Goal: Task Accomplishment & Management: Manage account settings

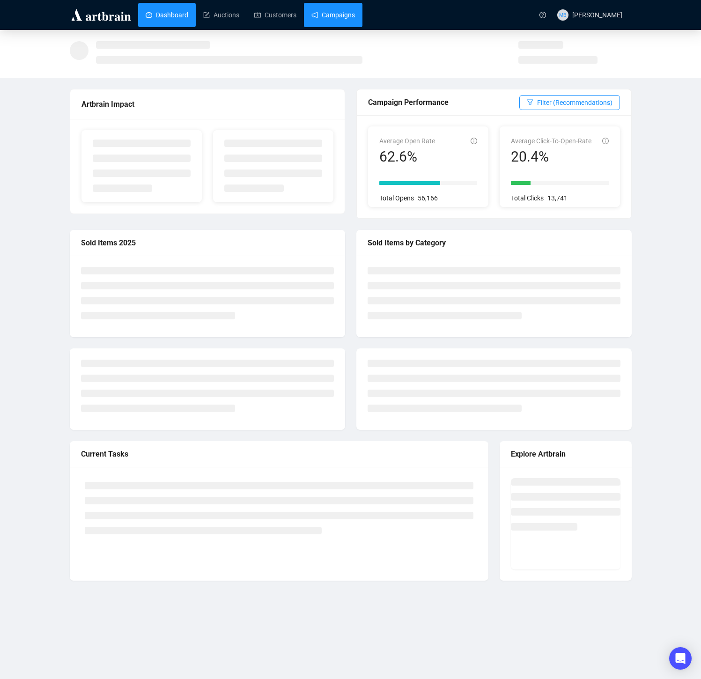
click at [341, 12] on link "Campaigns" at bounding box center [334, 15] width 44 height 24
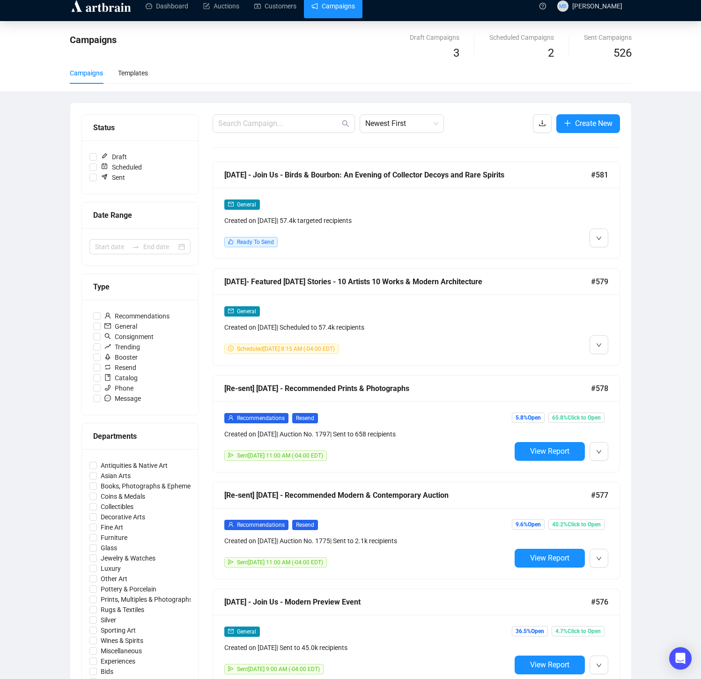
scroll to position [22, 0]
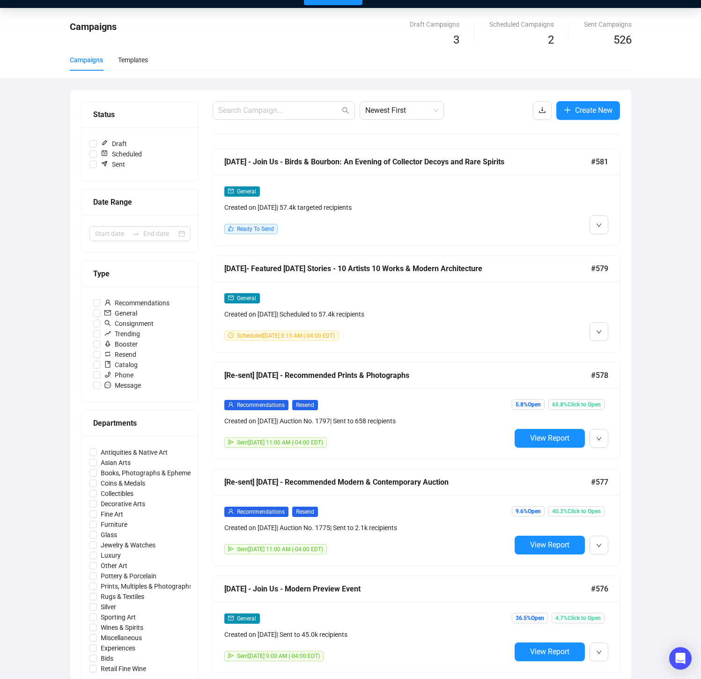
click at [501, 325] on div "General Created on Oct 8, 2025 | Scheduled to 57.4k recipients Scheduled Octobe…" at bounding box center [367, 317] width 287 height 48
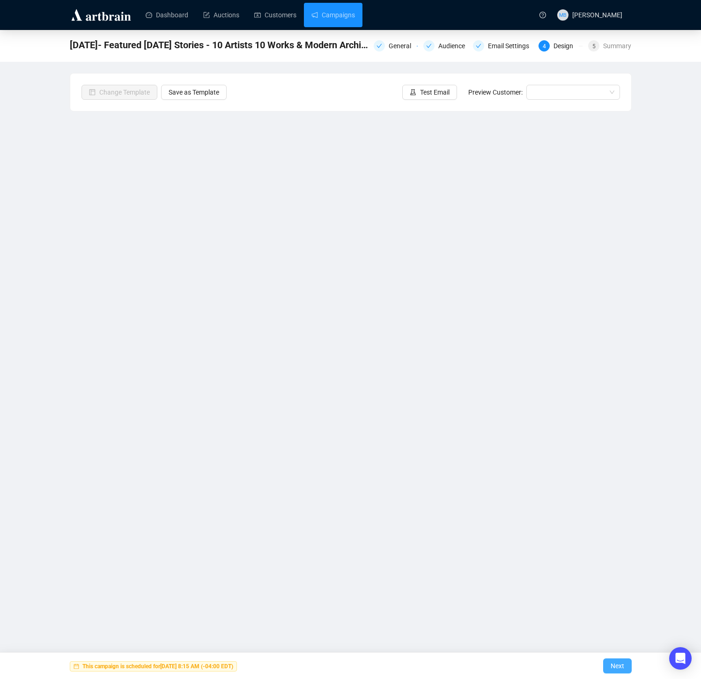
click at [609, 663] on button "Next" at bounding box center [617, 666] width 29 height 15
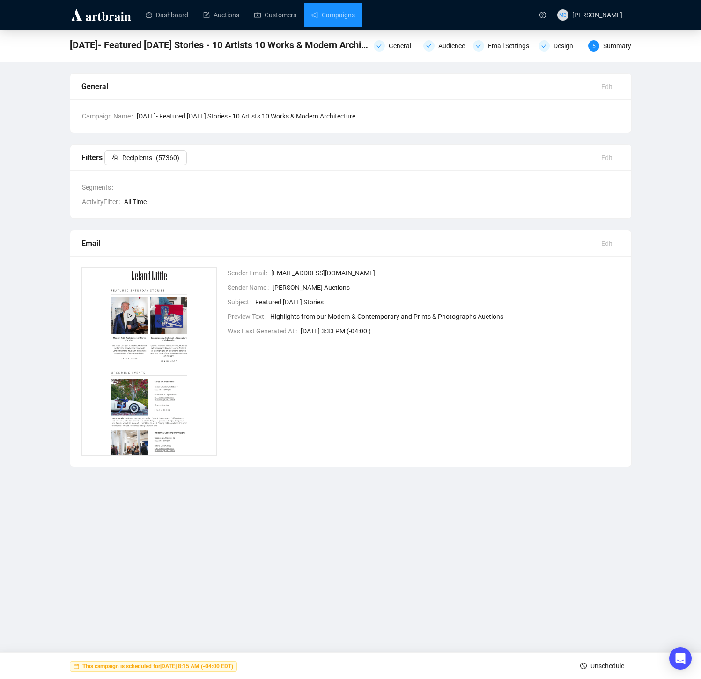
click at [584, 662] on button "Unschedule" at bounding box center [602, 666] width 59 height 15
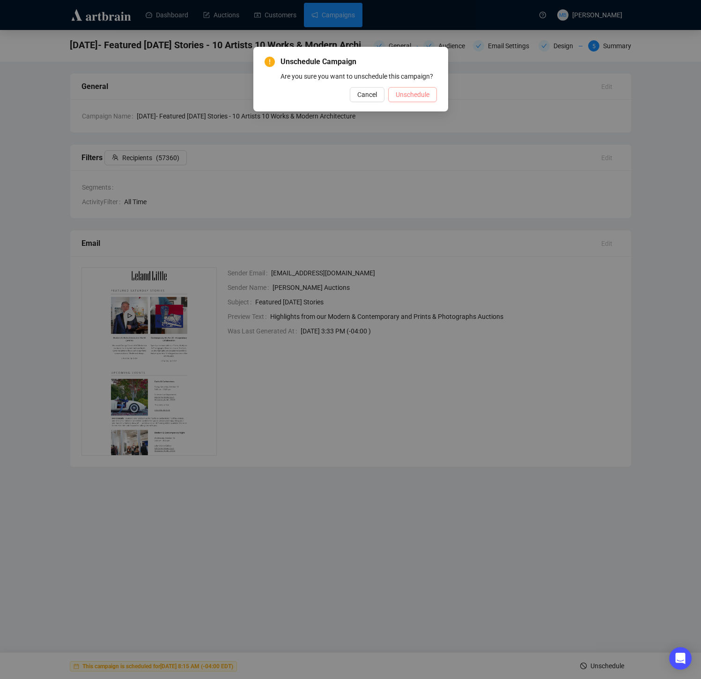
click at [407, 100] on span "Unschedule" at bounding box center [413, 94] width 34 height 10
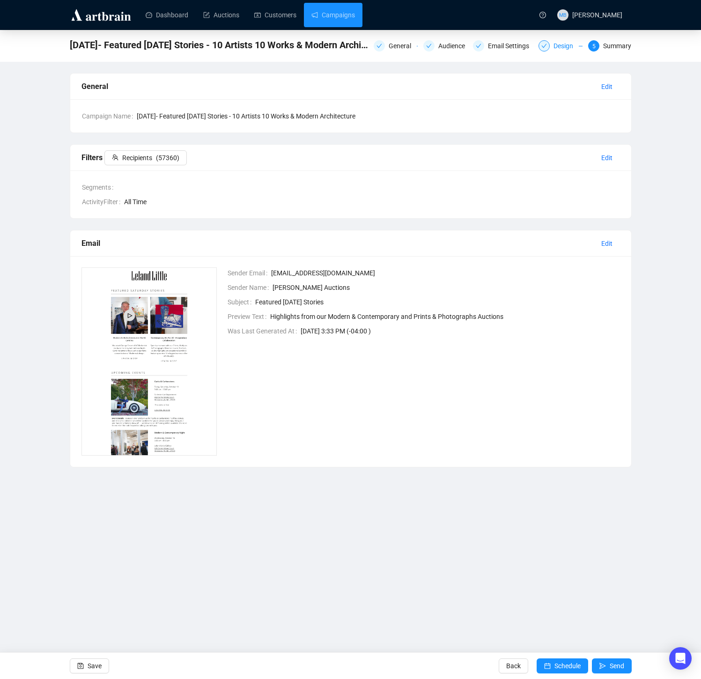
click at [558, 45] on div "Design" at bounding box center [566, 45] width 25 height 11
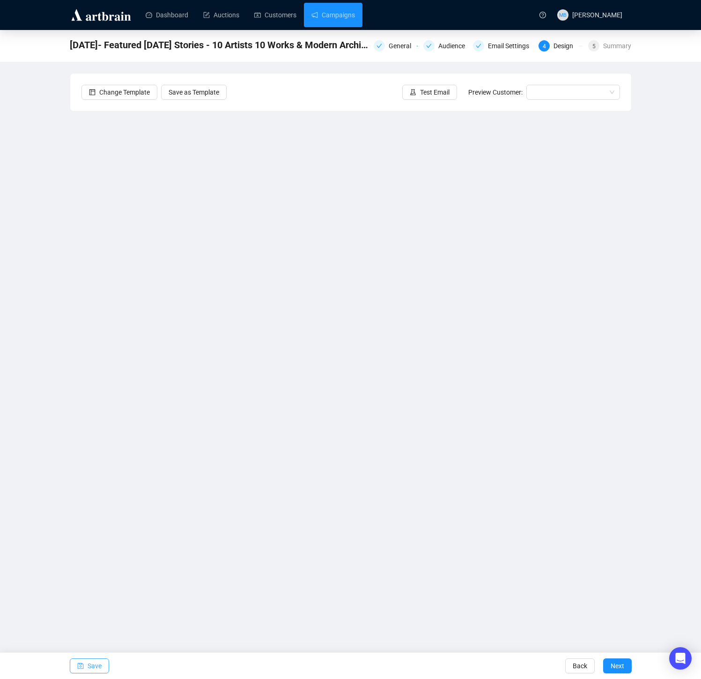
click at [87, 669] on button "Save" at bounding box center [89, 666] width 39 height 15
click at [89, 668] on span "Save" at bounding box center [95, 666] width 14 height 26
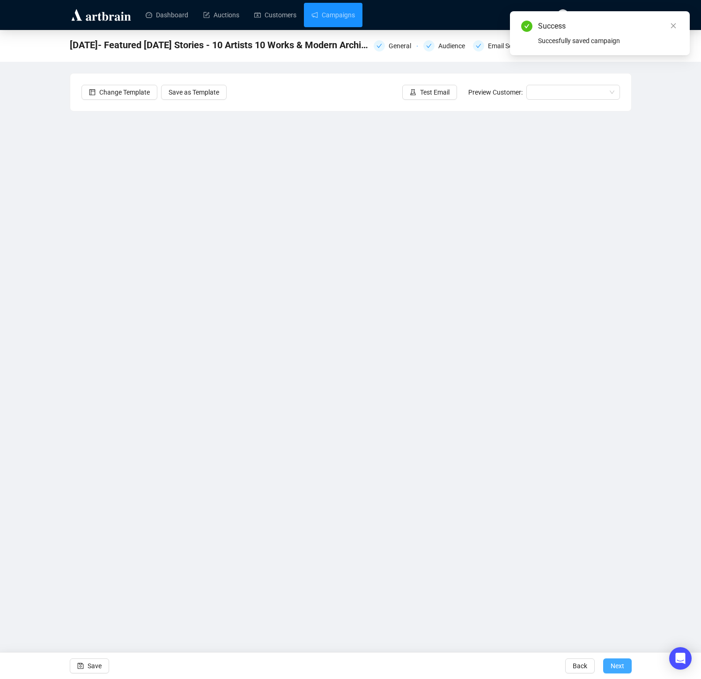
click at [611, 661] on span "Next" at bounding box center [618, 666] width 14 height 26
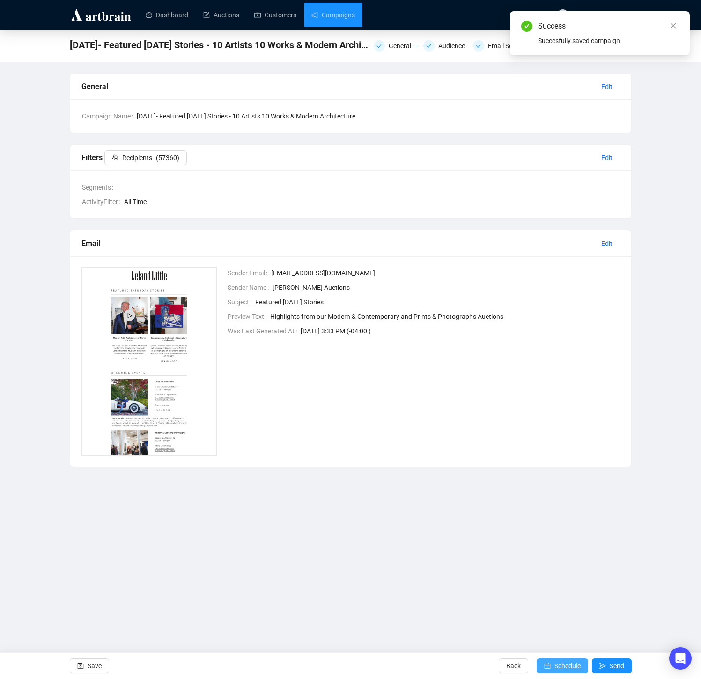
click at [549, 666] on button "Schedule" at bounding box center [563, 666] width 52 height 15
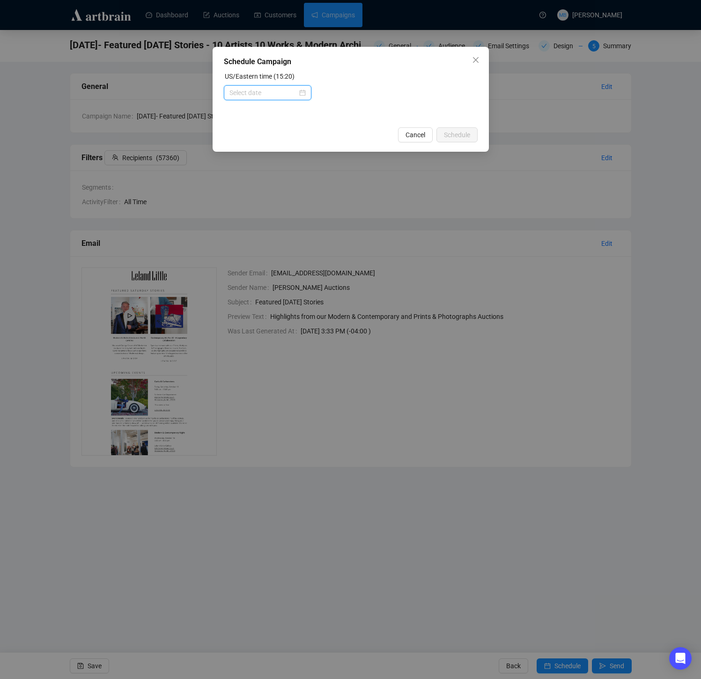
click at [280, 93] on input at bounding box center [264, 93] width 68 height 10
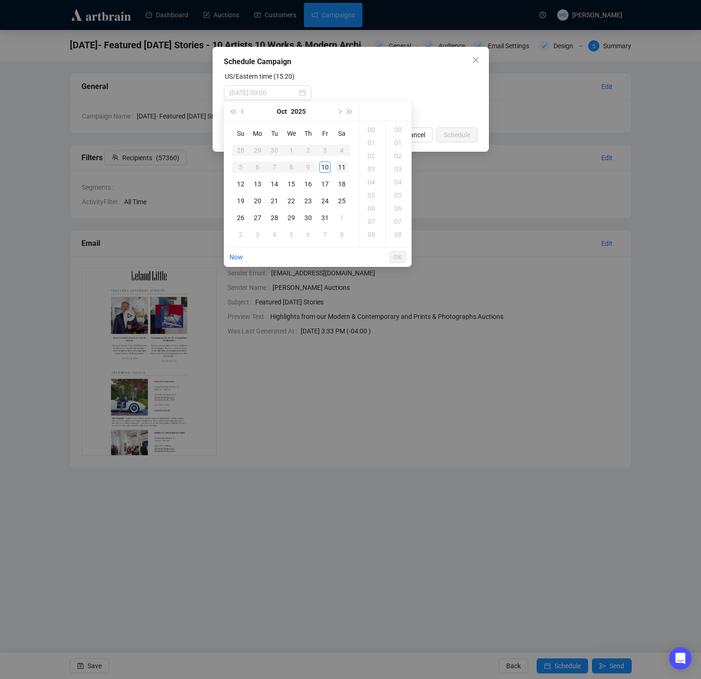
click at [343, 168] on div "11" at bounding box center [341, 167] width 11 height 11
click at [373, 233] on div "08" at bounding box center [372, 234] width 22 height 13
drag, startPoint x: 399, startPoint y: 204, endPoint x: 408, endPoint y: 190, distance: 16.9
click at [399, 204] on div "15" at bounding box center [399, 202] width 22 height 13
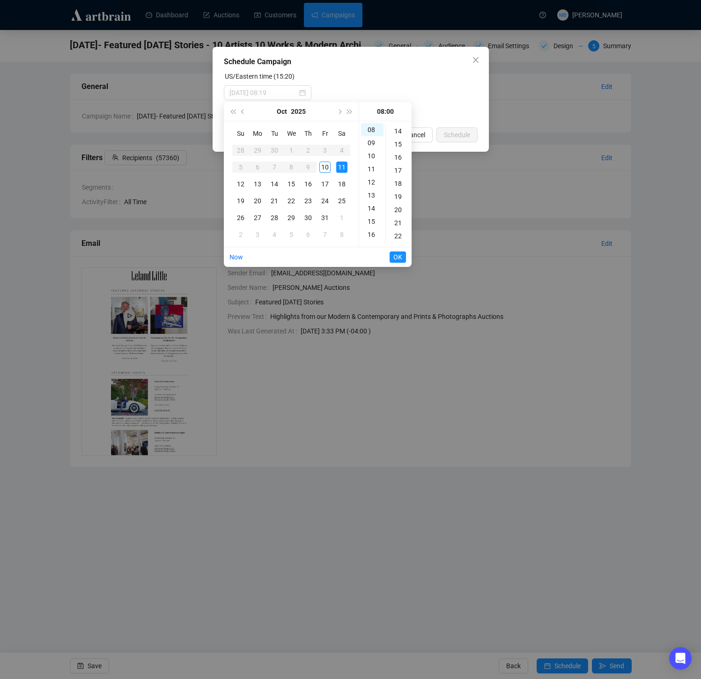
type input "2025-10-11 08:15"
click at [398, 260] on span "OK" at bounding box center [397, 257] width 9 height 18
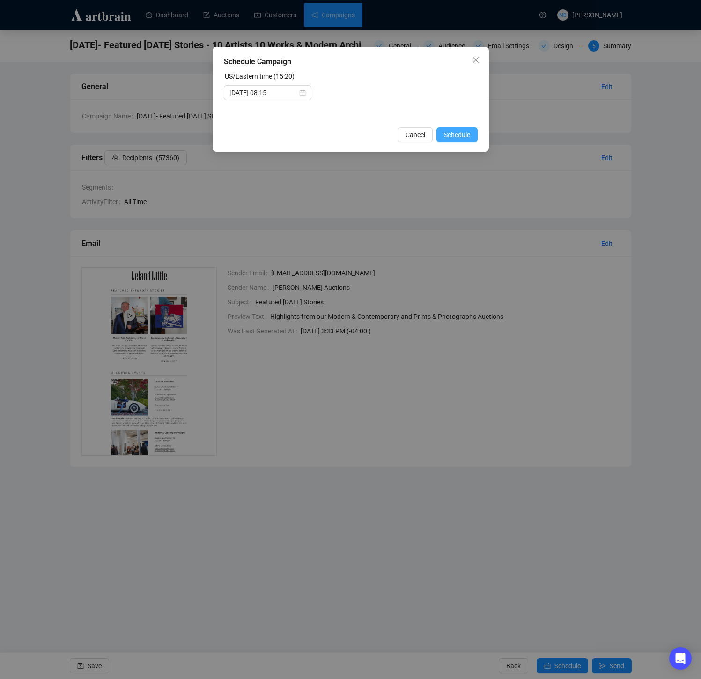
click at [448, 137] on span "Schedule" at bounding box center [457, 135] width 26 height 10
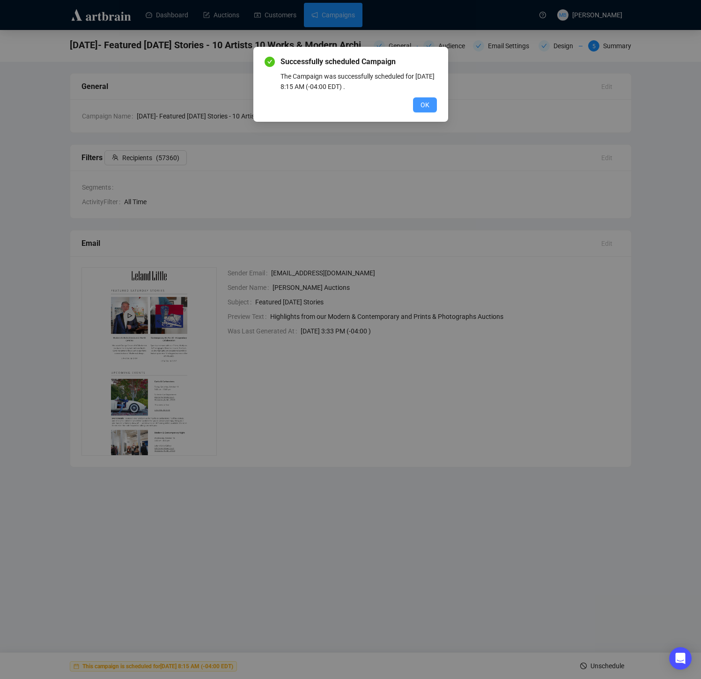
click at [423, 102] on span "OK" at bounding box center [425, 105] width 9 height 10
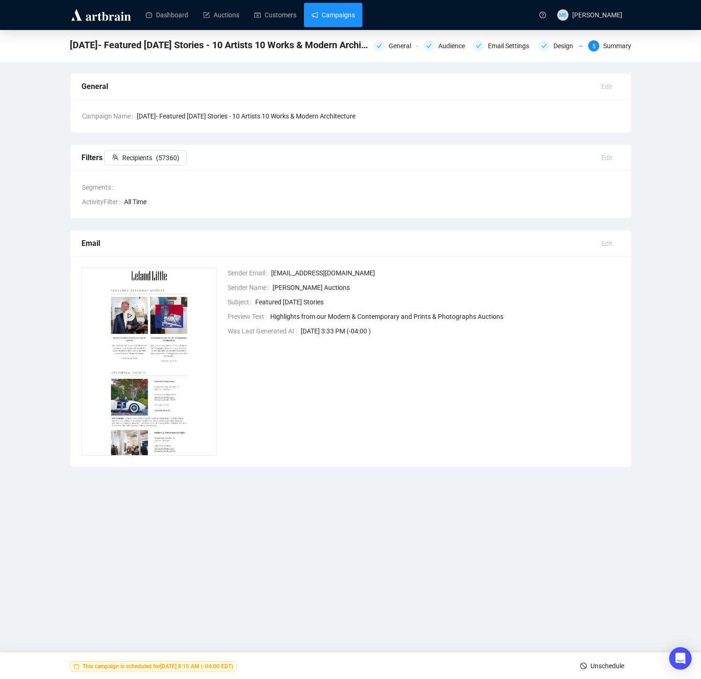
click at [341, 12] on link "Campaigns" at bounding box center [334, 15] width 44 height 24
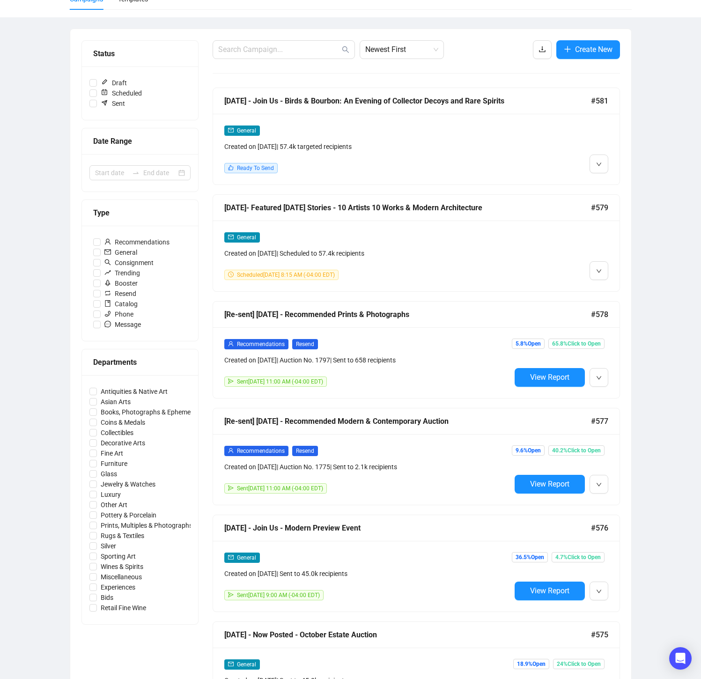
scroll to position [83, 0]
click at [510, 152] on div "General Created on Oct 10, 2025 | 57.4k targeted recipients Ready To Send" at bounding box center [367, 149] width 287 height 48
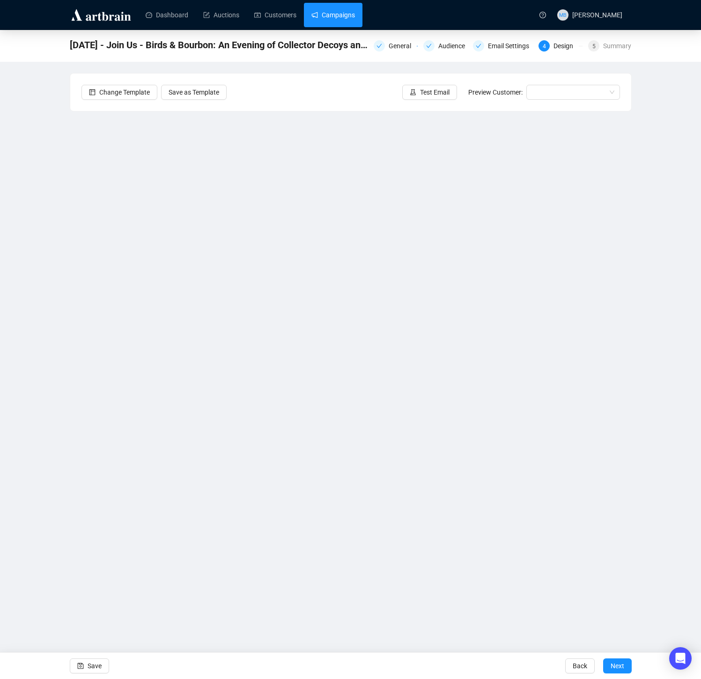
click at [334, 21] on link "Campaigns" at bounding box center [334, 15] width 44 height 24
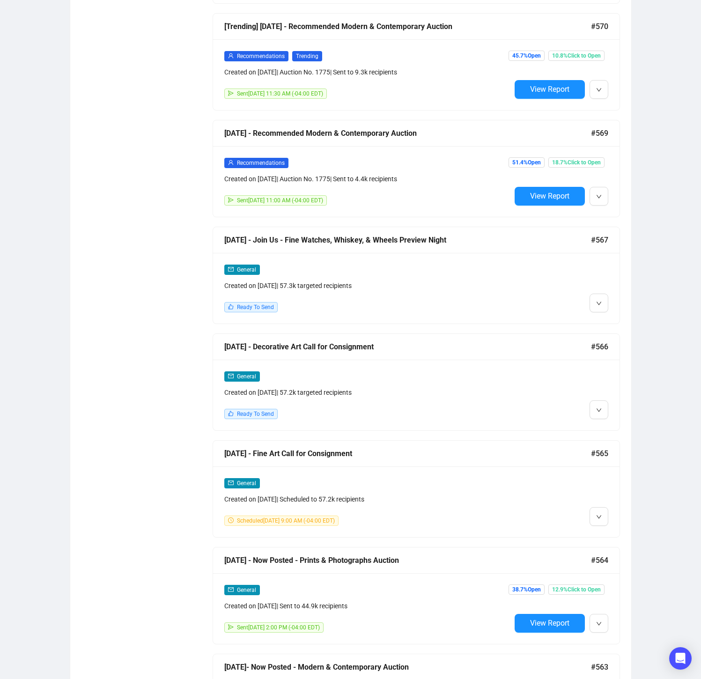
scroll to position [1124, 0]
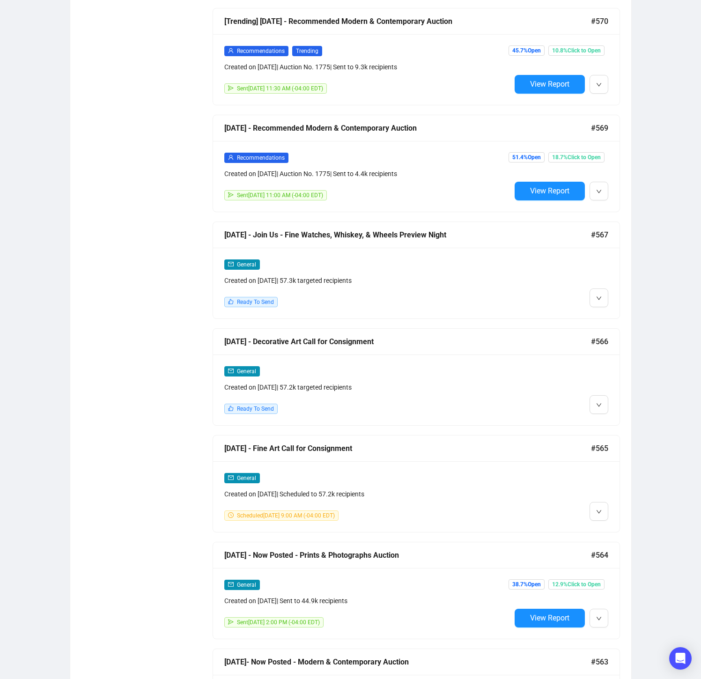
click at [429, 276] on div "Created on Oct 3, 2025 | 57.3k targeted recipients" at bounding box center [367, 280] width 287 height 10
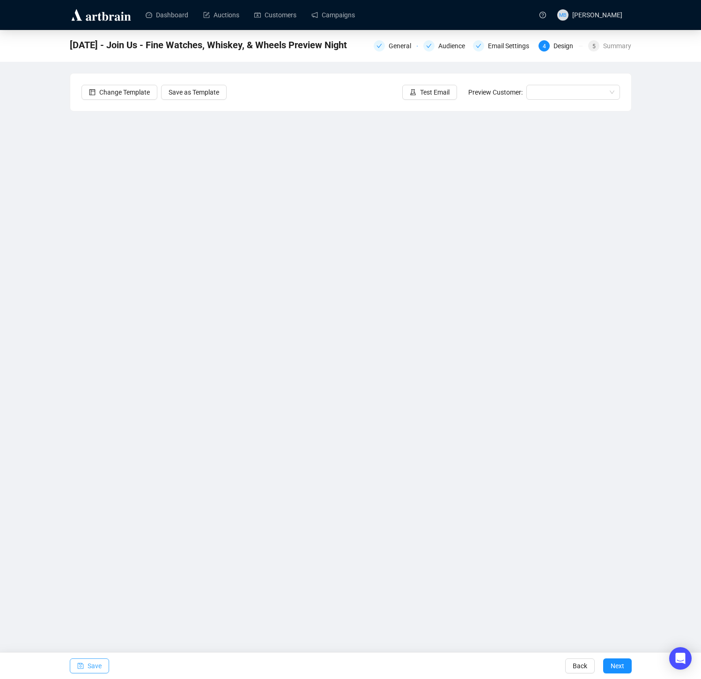
click at [92, 667] on span "Save" at bounding box center [95, 666] width 14 height 26
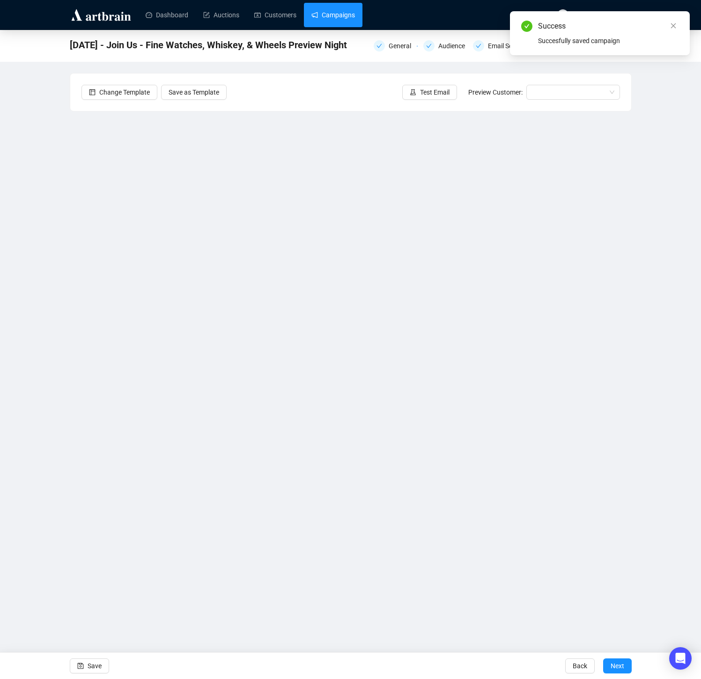
click at [345, 11] on link "Campaigns" at bounding box center [334, 15] width 44 height 24
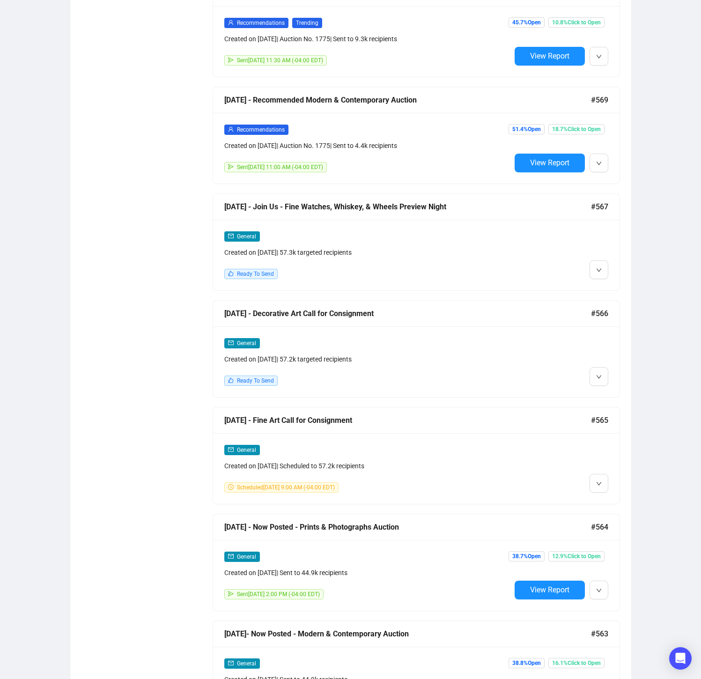
scroll to position [1156, 0]
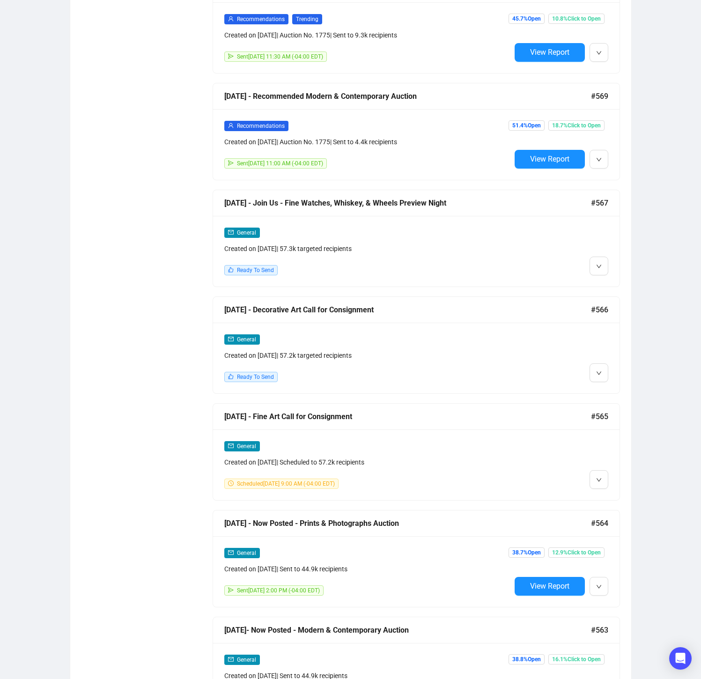
click at [453, 254] on div "General Created on Oct 3, 2025 | 57.3k targeted recipients Ready To Send" at bounding box center [367, 251] width 287 height 48
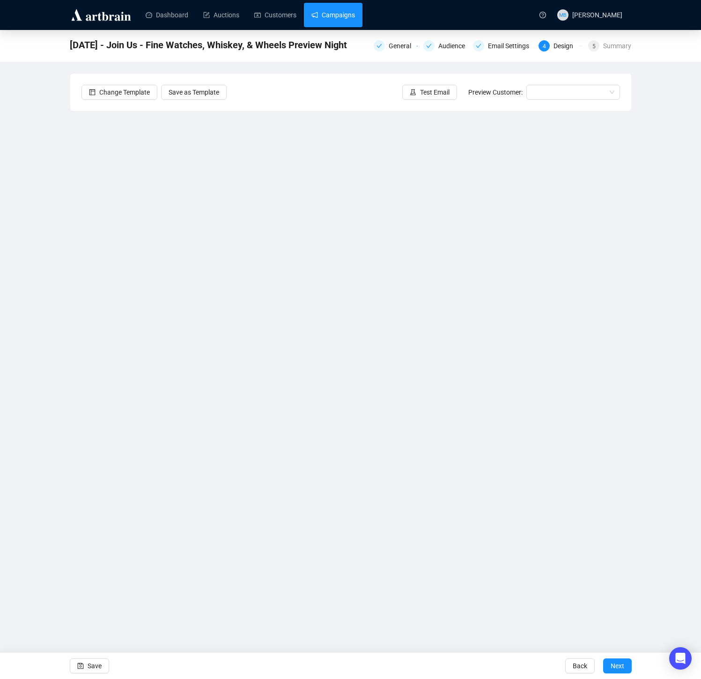
click at [344, 15] on link "Campaigns" at bounding box center [334, 15] width 44 height 24
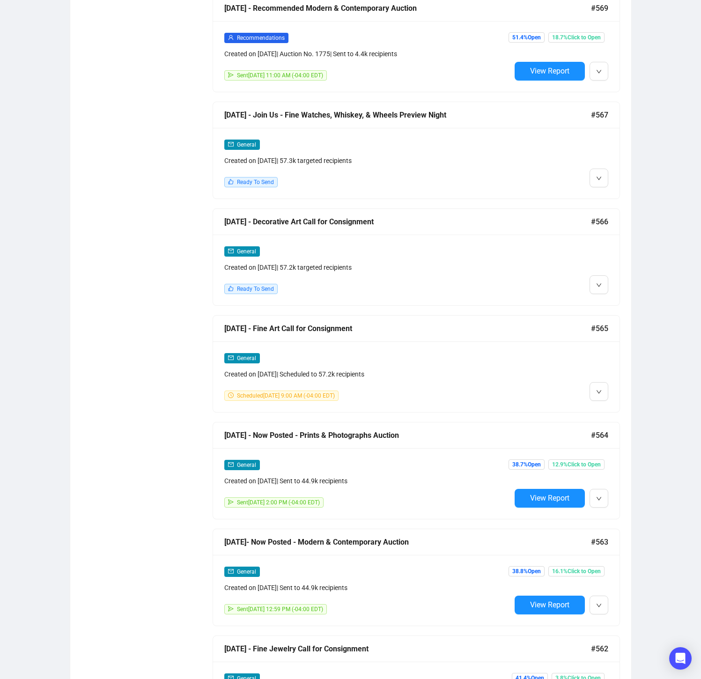
scroll to position [1254, 0]
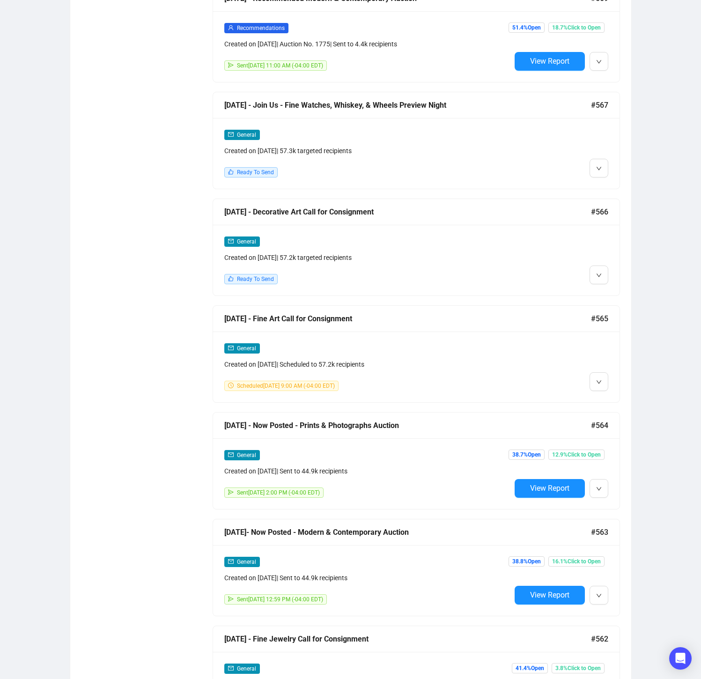
click at [438, 252] on div "Created on Oct 2, 2025 | 57.2k targeted recipients" at bounding box center [367, 257] width 287 height 10
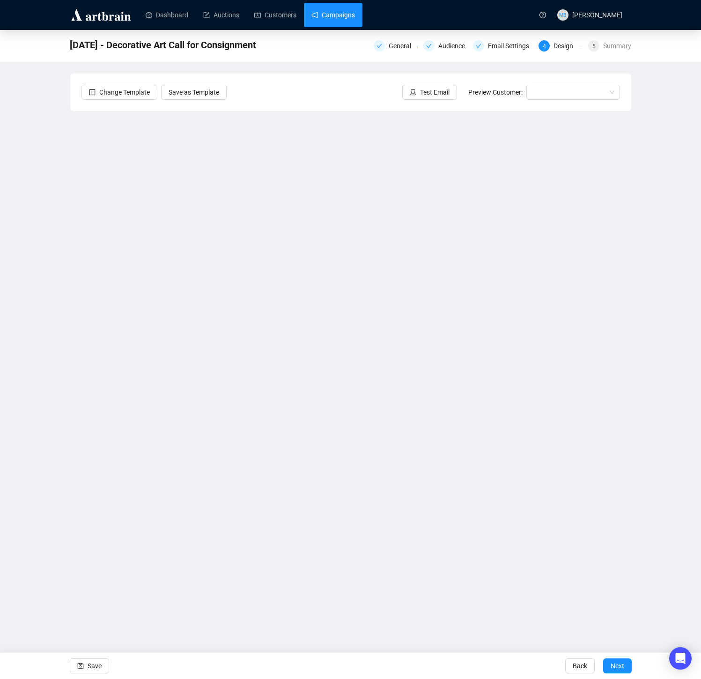
click at [351, 18] on link "Campaigns" at bounding box center [334, 15] width 44 height 24
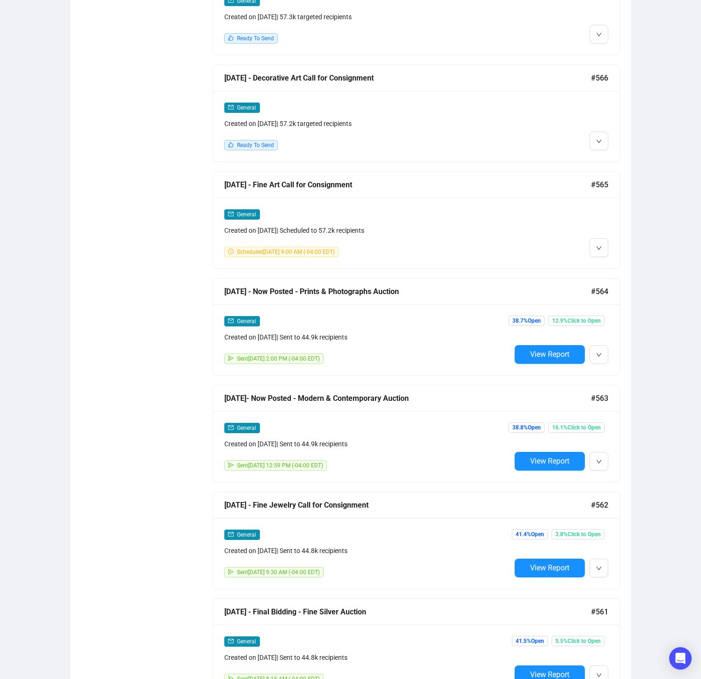
scroll to position [1392, 0]
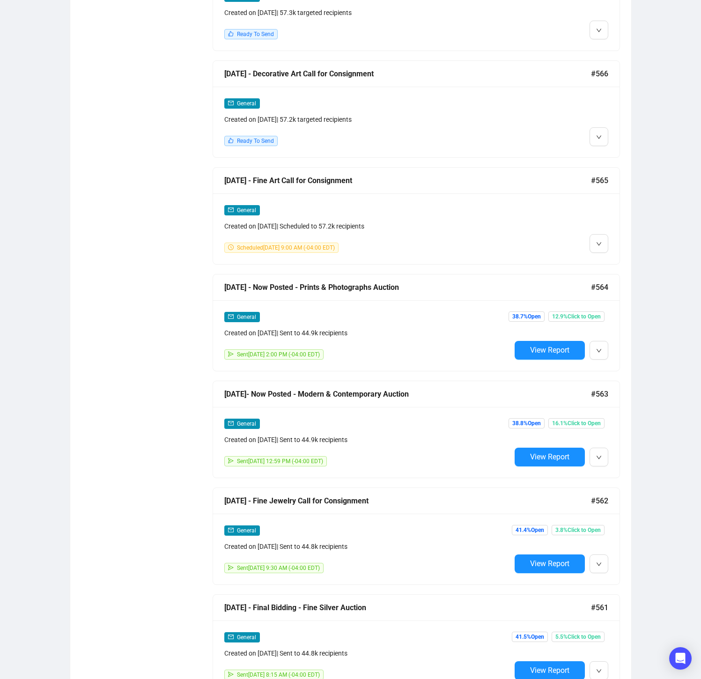
click at [562, 239] on div at bounding box center [559, 229] width 97 height 48
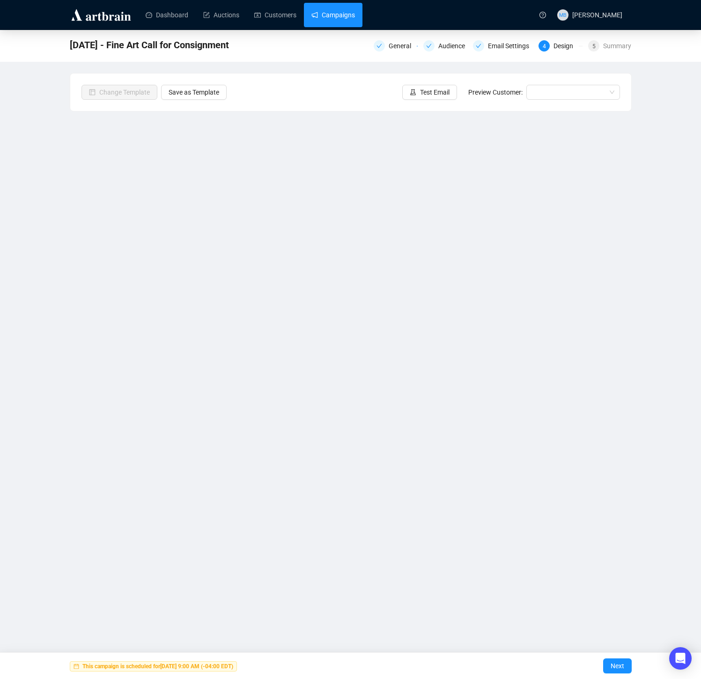
click at [338, 15] on link "Campaigns" at bounding box center [334, 15] width 44 height 24
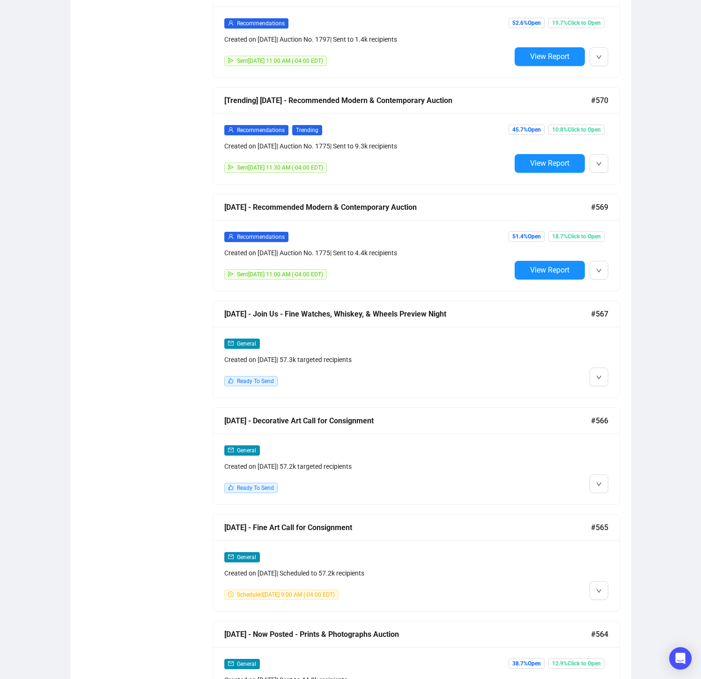
scroll to position [1020, 0]
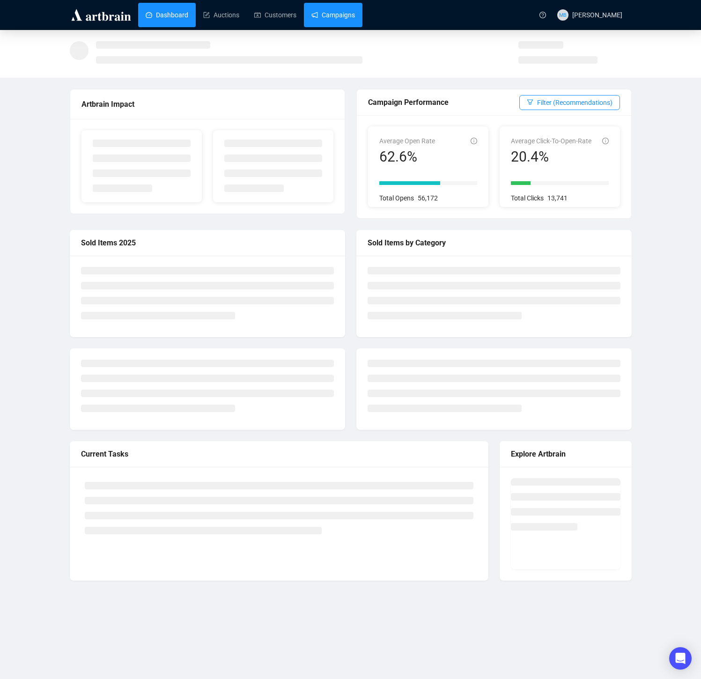
click at [323, 15] on link "Campaigns" at bounding box center [334, 15] width 44 height 24
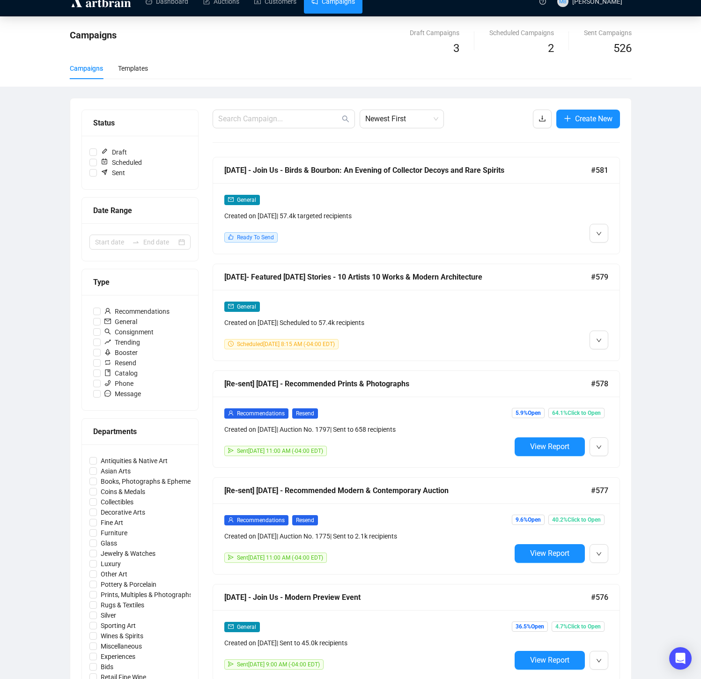
scroll to position [21, 0]
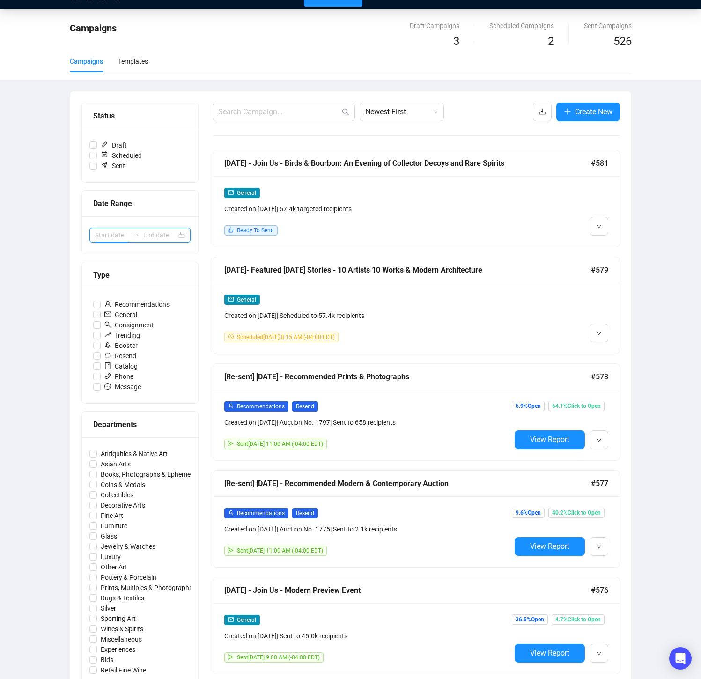
click at [119, 234] on input at bounding box center [111, 235] width 33 height 10
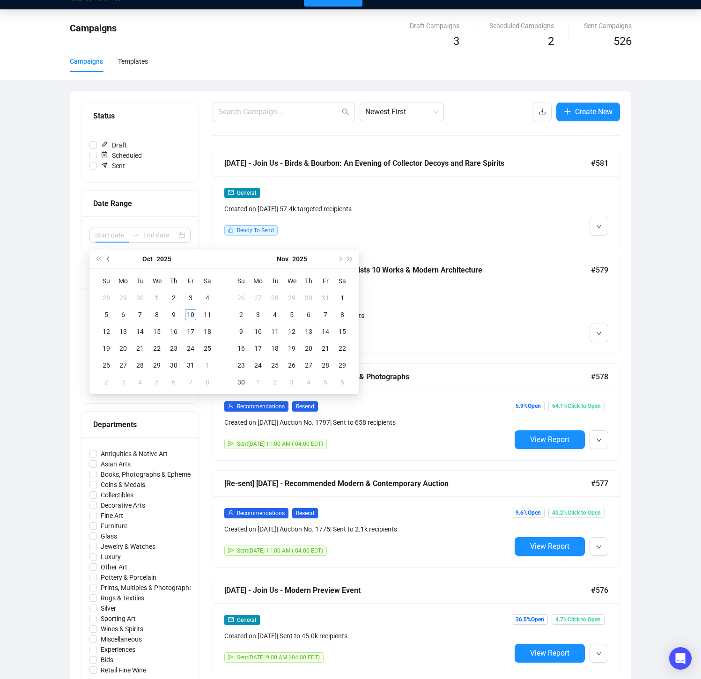
click at [108, 257] on span "Previous month (PageUp)" at bounding box center [109, 259] width 5 height 5
type input "[DATE]"
click at [171, 348] on div "25" at bounding box center [173, 348] width 11 height 11
type input "[DATE]"
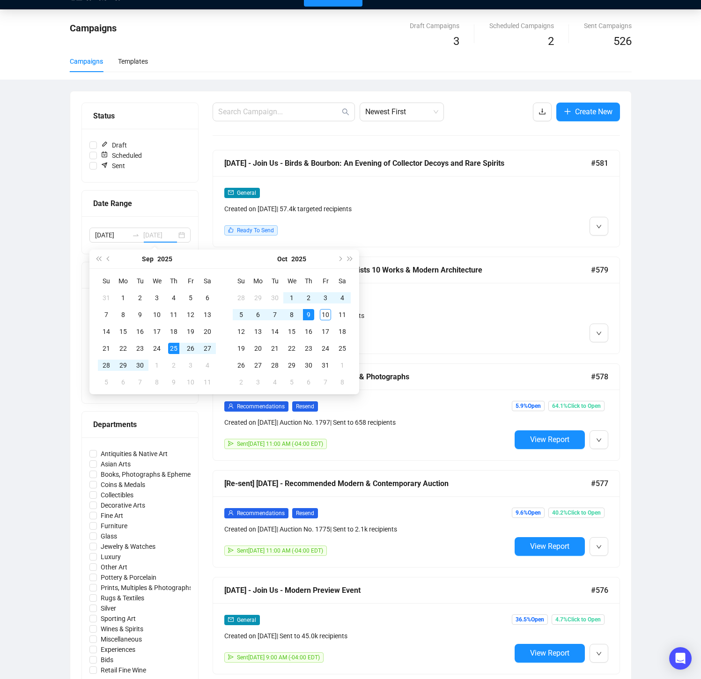
click at [309, 315] on div "9" at bounding box center [308, 314] width 11 height 11
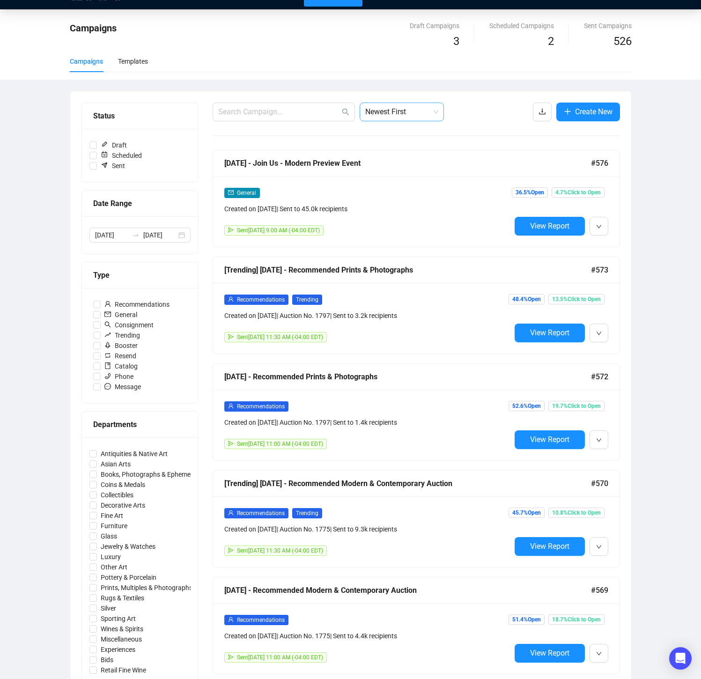
click at [388, 114] on span "Newest First" at bounding box center [401, 112] width 73 height 18
click at [390, 146] on div "Oldest First" at bounding box center [401, 147] width 69 height 10
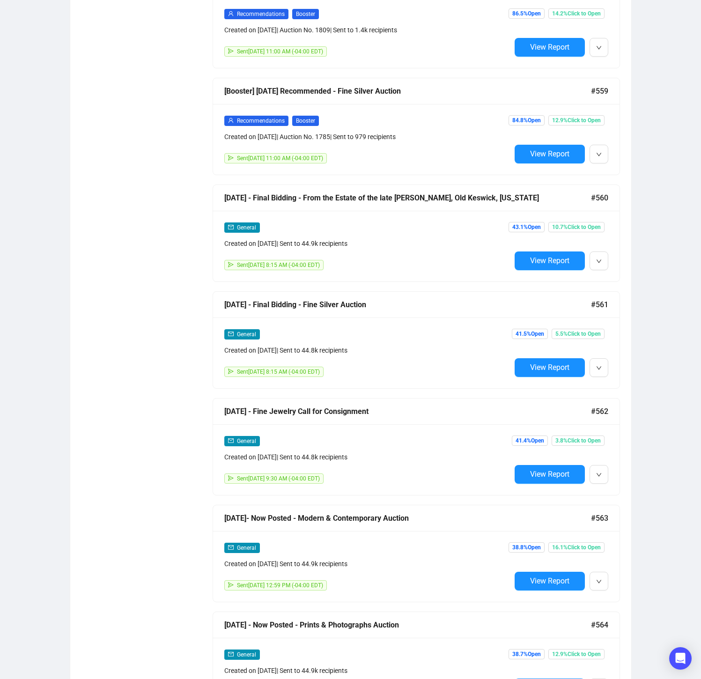
scroll to position [736, 0]
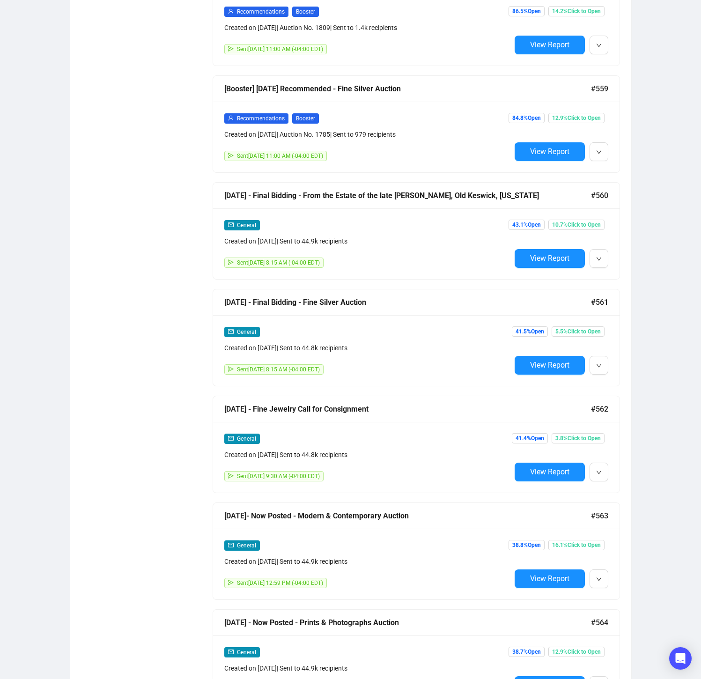
click at [451, 247] on div "General Created on [DATE] | Sent to 44.9k recipients Sent [DATE] 8:15 AM (-04:0…" at bounding box center [367, 244] width 287 height 48
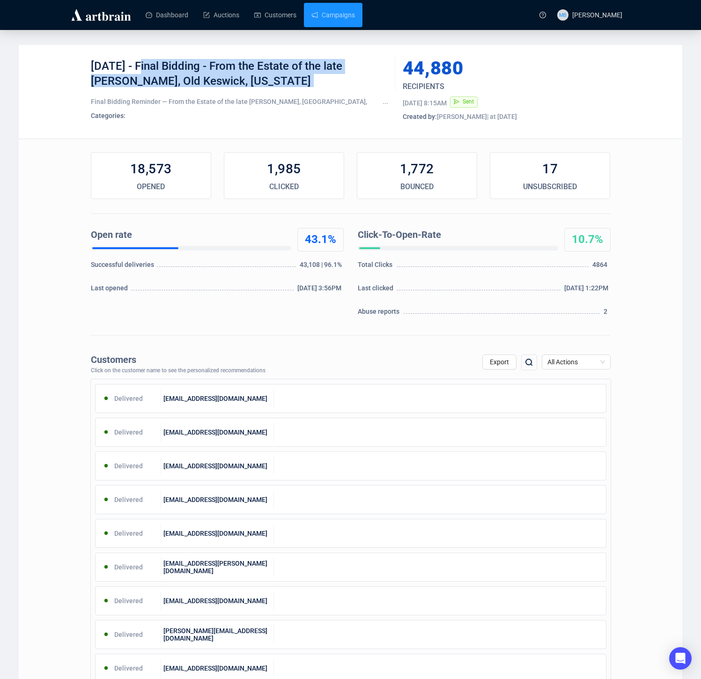
drag, startPoint x: 142, startPoint y: 66, endPoint x: 261, endPoint y: 89, distance: 121.2
click at [260, 89] on div "[DATE] - Final Bidding - From the Estate of the late [PERSON_NAME], Old Keswick…" at bounding box center [239, 92] width 297 height 66
copy div "Final Bidding - From the Estate of the late [PERSON_NAME], [GEOGRAPHIC_DATA], […"
click at [334, 9] on link "Campaigns" at bounding box center [334, 15] width 44 height 24
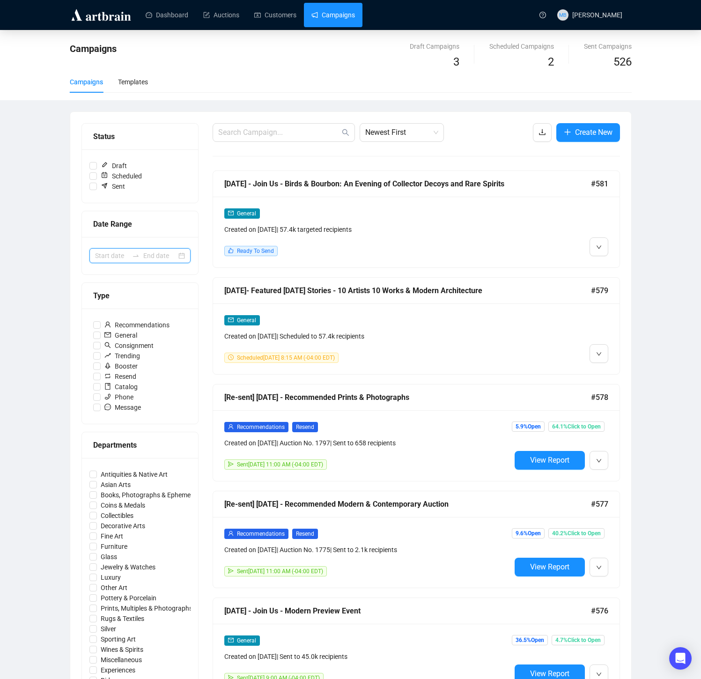
click at [156, 254] on input at bounding box center [159, 256] width 33 height 10
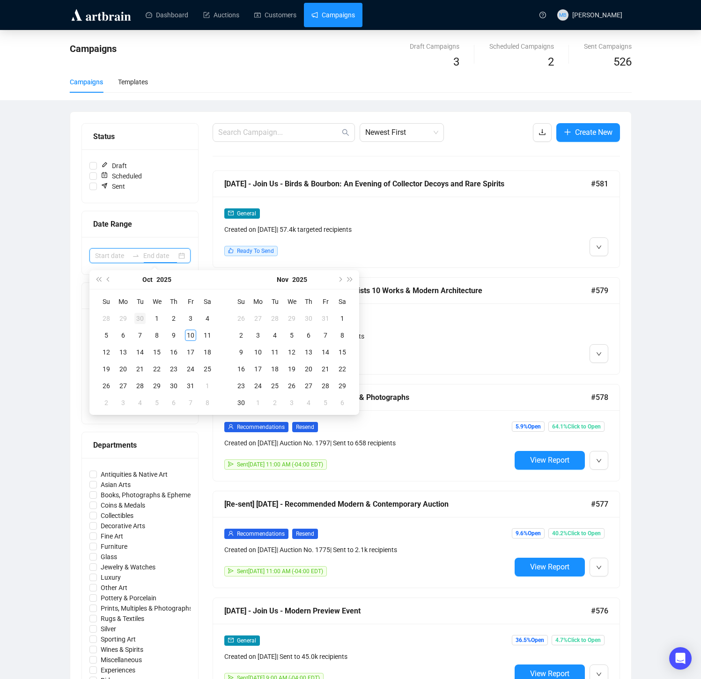
type input "[DATE]"
click at [109, 279] on span "Previous month (PageUp)" at bounding box center [109, 279] width 5 height 5
type input "[DATE]"
click at [174, 371] on div "25" at bounding box center [173, 369] width 11 height 11
click at [314, 337] on div "9" at bounding box center [308, 335] width 11 height 11
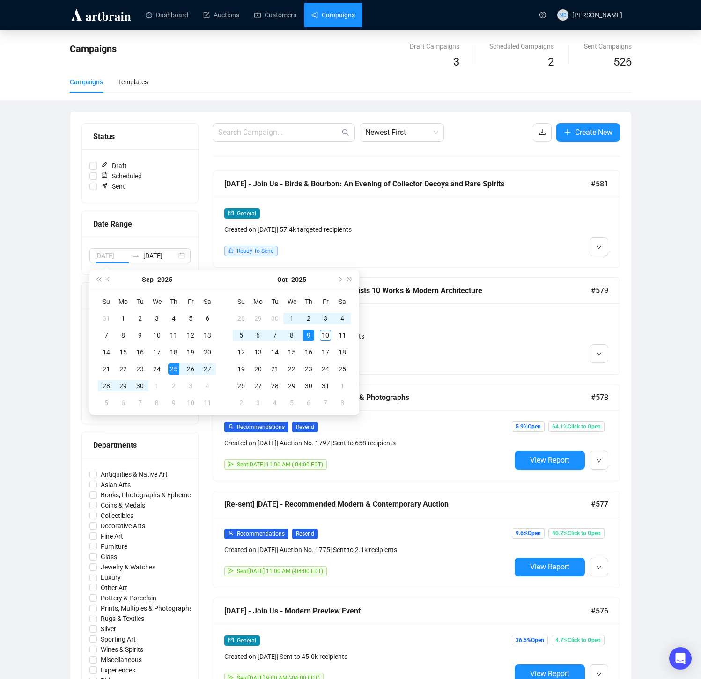
type input "[DATE]"
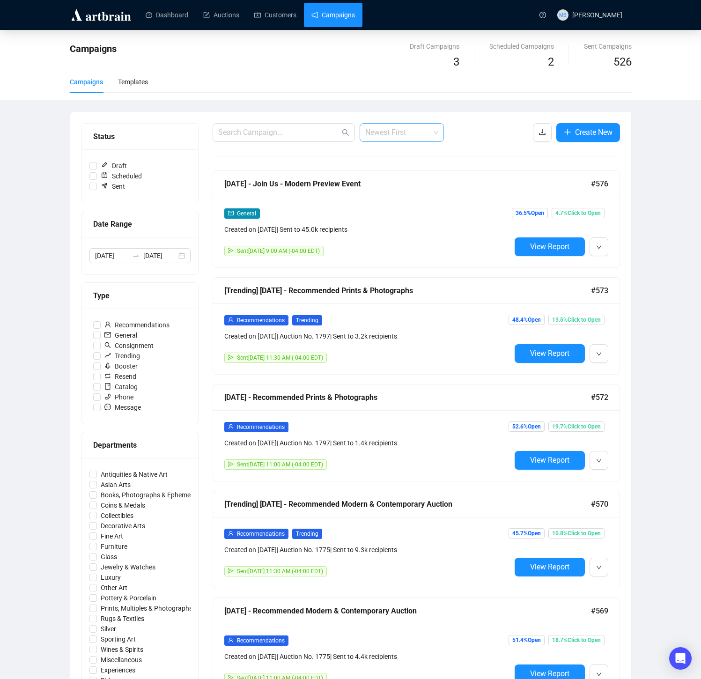
click at [414, 137] on span "Newest First" at bounding box center [401, 133] width 73 height 18
click at [403, 165] on div "Oldest First" at bounding box center [401, 168] width 69 height 10
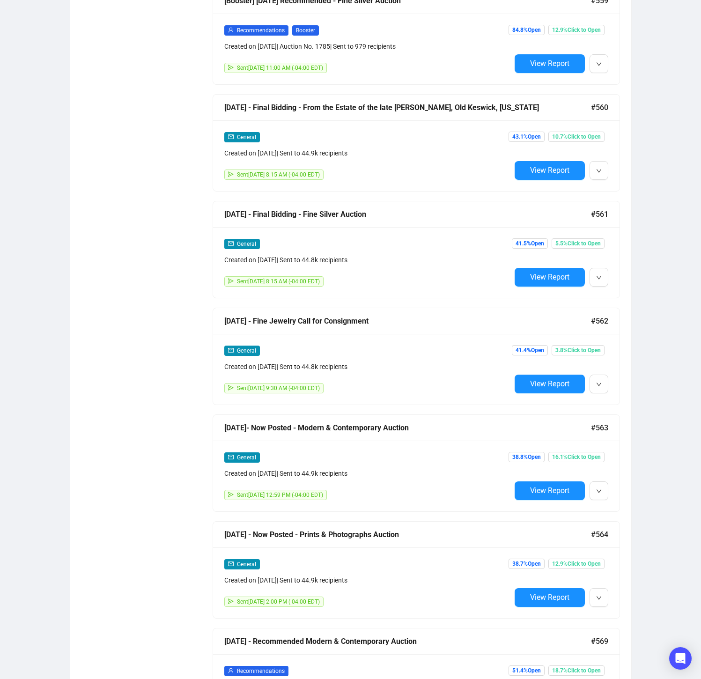
scroll to position [822, 0]
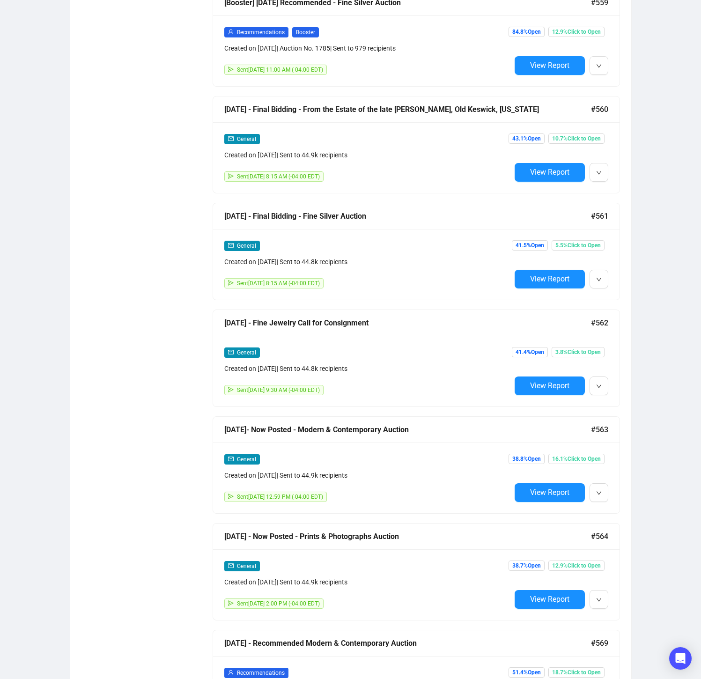
click at [408, 237] on div "General Created on [DATE] | Sent to 44.8k recipients Sent [DATE] 8:15 AM (-04:0…" at bounding box center [416, 264] width 407 height 71
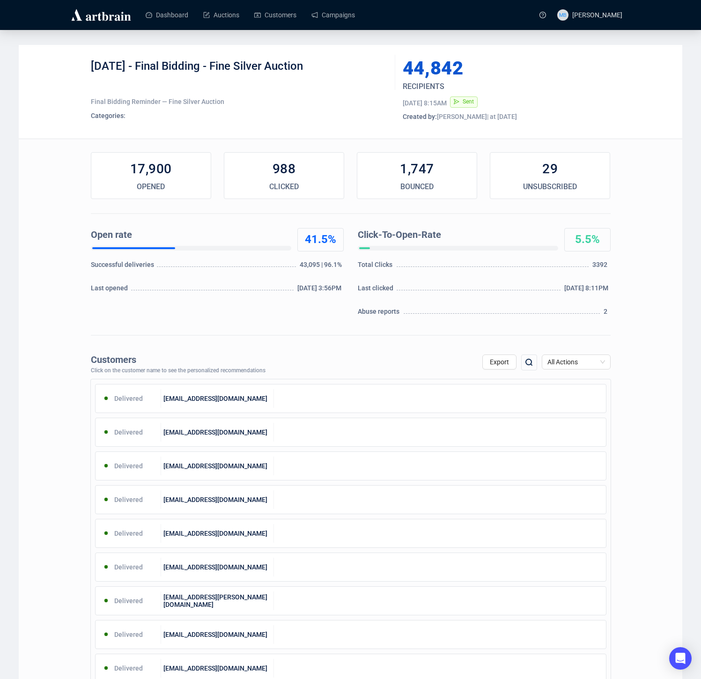
drag, startPoint x: 142, startPoint y: 67, endPoint x: 327, endPoint y: 73, distance: 185.1
click at [327, 73] on div "[DATE] - Final Bidding - Fine Silver Auction" at bounding box center [239, 73] width 297 height 28
copy div "Final Bidding - Fine Silver Auction"
click at [346, 18] on link "Campaigns" at bounding box center [334, 15] width 44 height 24
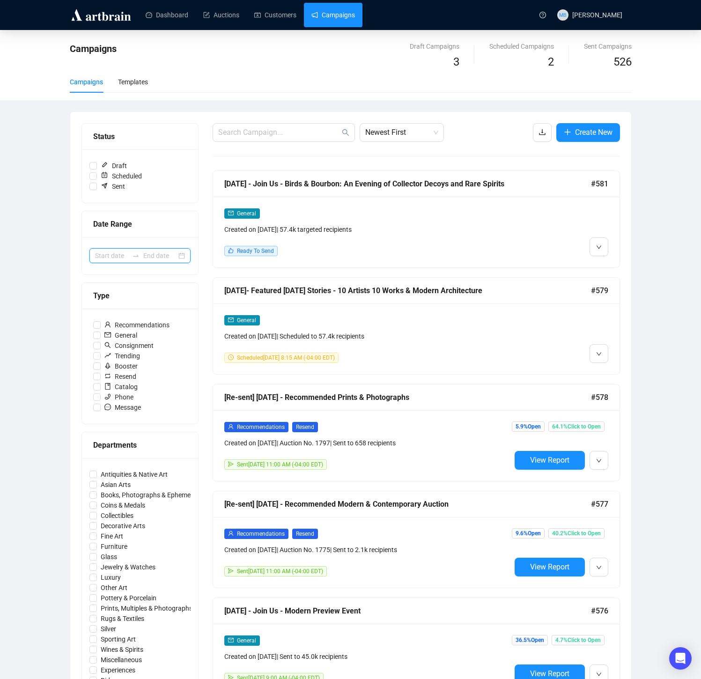
click at [116, 252] on input at bounding box center [111, 256] width 33 height 10
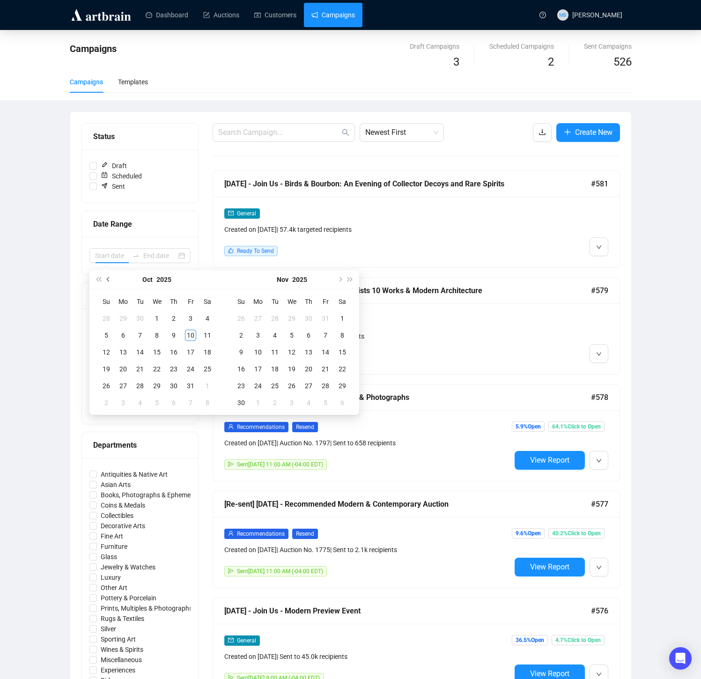
click at [111, 282] on button "Previous month (PageUp)" at bounding box center [109, 279] width 10 height 19
type input "[DATE]"
click at [173, 372] on div "25" at bounding box center [173, 369] width 11 height 11
type input "[DATE]"
click at [314, 337] on div "9" at bounding box center [308, 335] width 11 height 11
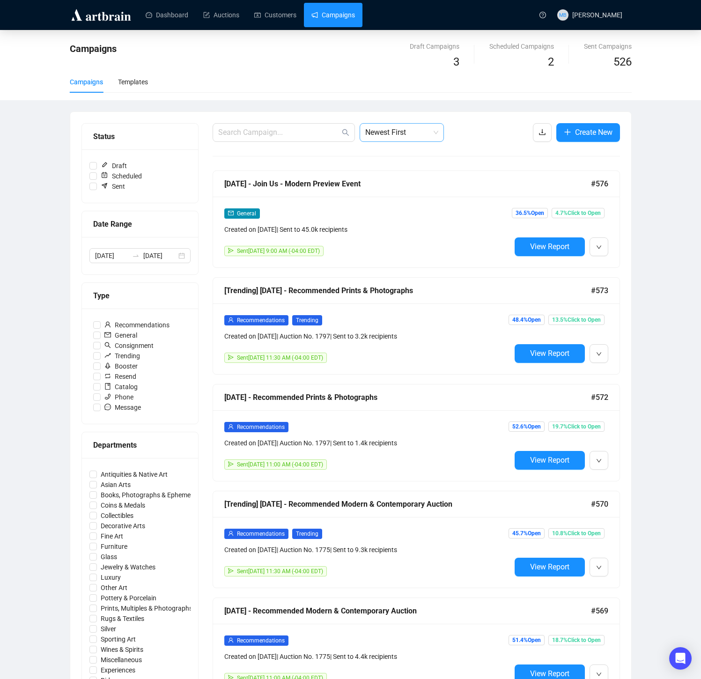
click at [374, 136] on span "Newest First" at bounding box center [401, 133] width 73 height 18
click at [391, 167] on div "Oldest First" at bounding box center [401, 168] width 69 height 10
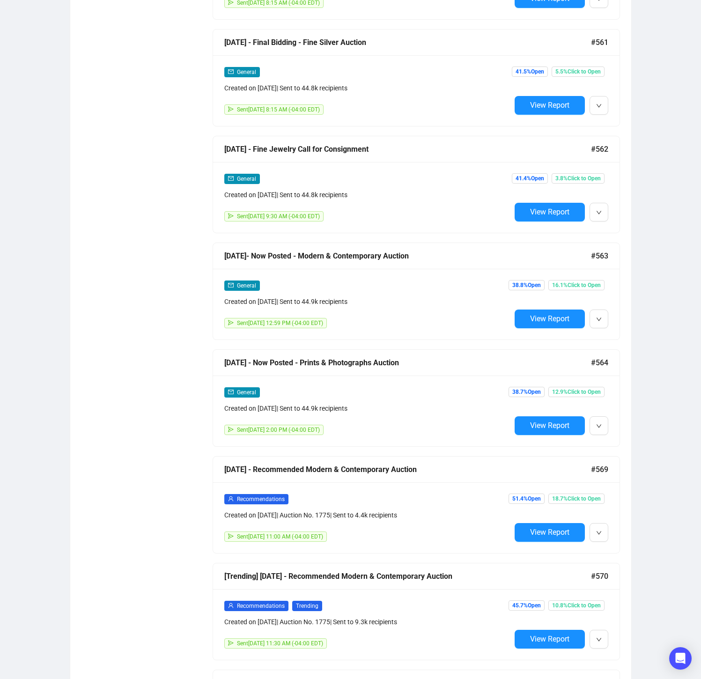
scroll to position [1003, 0]
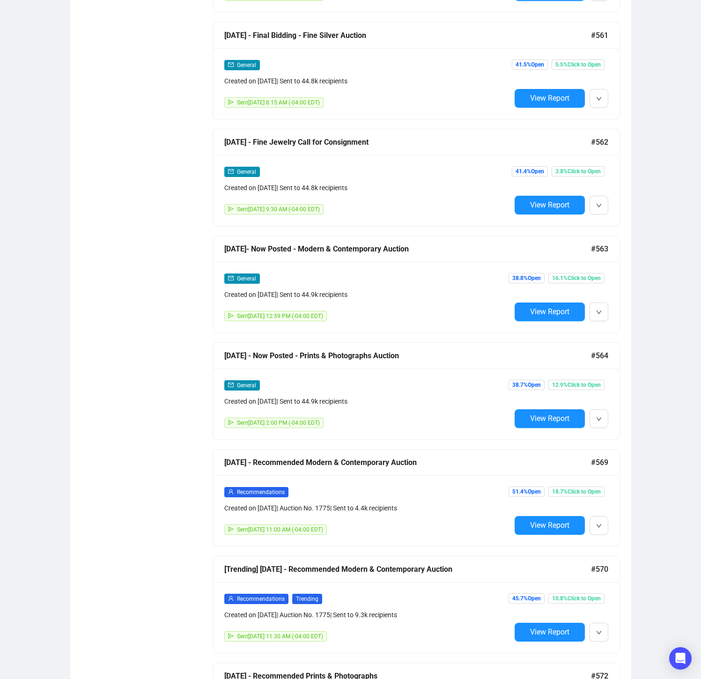
click at [439, 275] on div "General" at bounding box center [367, 278] width 287 height 11
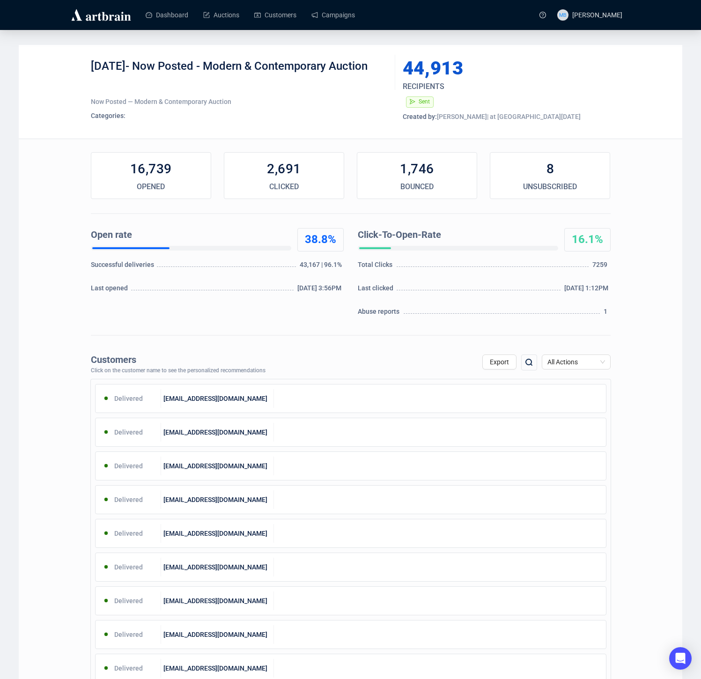
drag, startPoint x: 139, startPoint y: 67, endPoint x: 373, endPoint y: 68, distance: 234.2
click at [380, 67] on div "[DATE]- Now Posted - Modern & Contemporary Auction" at bounding box center [239, 73] width 297 height 28
copy div "Now Posted - Modern & Contemporary Auction"
click at [339, 22] on link "Campaigns" at bounding box center [334, 15] width 44 height 24
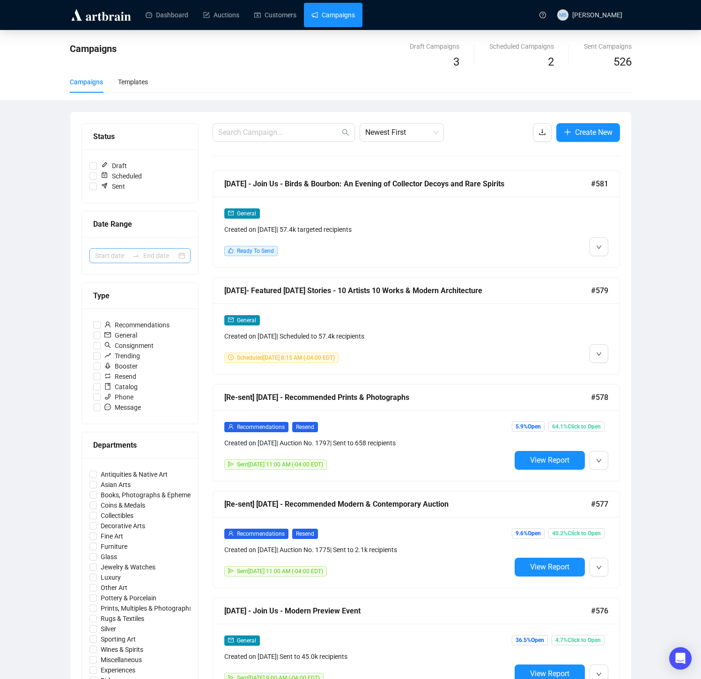
click at [142, 258] on div at bounding box center [135, 255] width 15 height 7
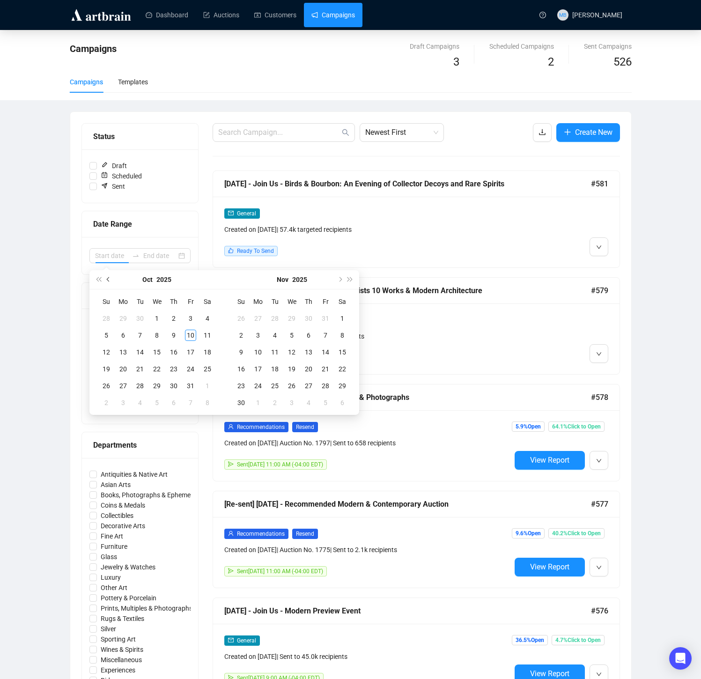
click at [104, 276] on button "Previous month (PageUp)" at bounding box center [109, 279] width 10 height 19
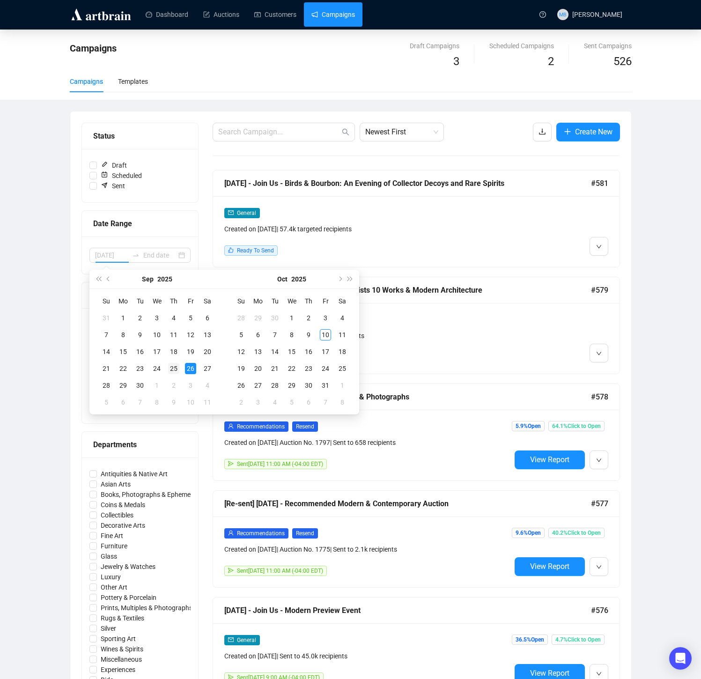
type input "[DATE]"
click at [178, 370] on div "25" at bounding box center [173, 368] width 11 height 11
type input "[DATE]"
click at [314, 336] on div "9" at bounding box center [308, 334] width 11 height 11
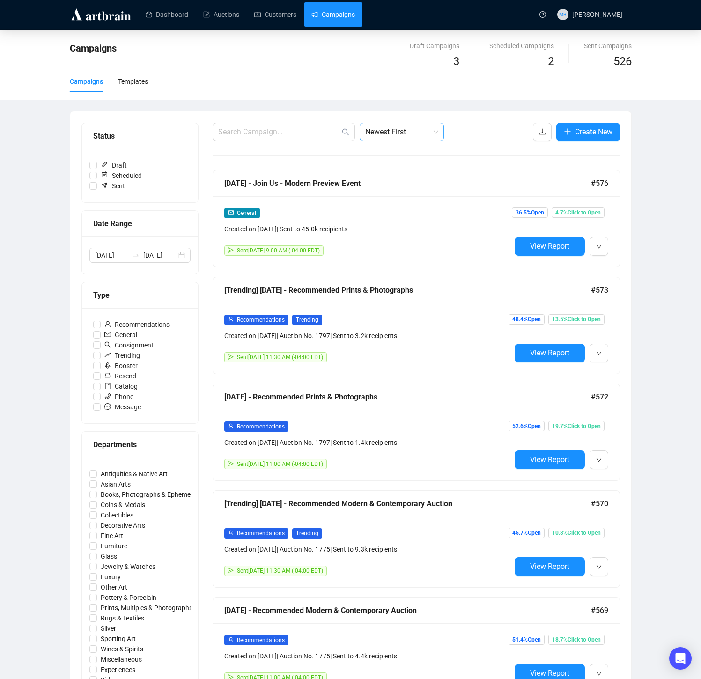
click at [404, 132] on span "Newest First" at bounding box center [401, 132] width 73 height 18
click at [401, 171] on div "Oldest First" at bounding box center [401, 168] width 69 height 10
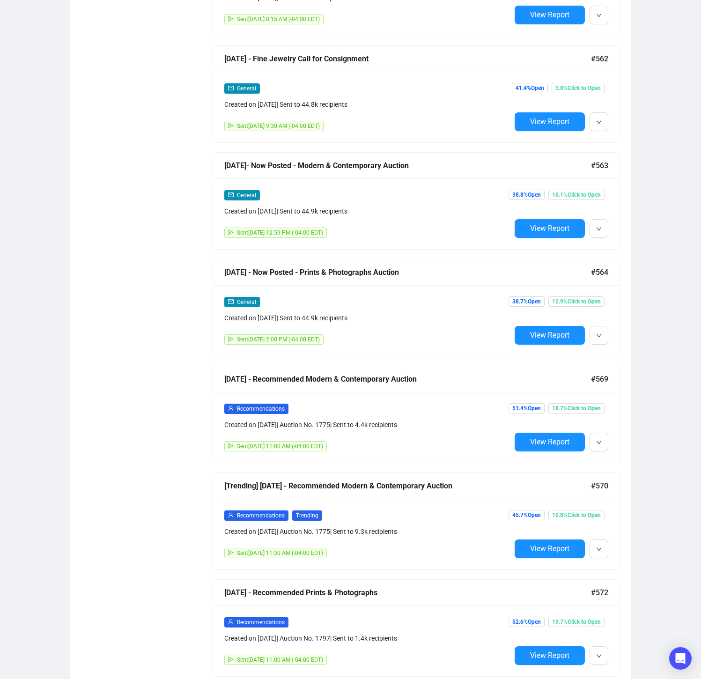
scroll to position [1092, 0]
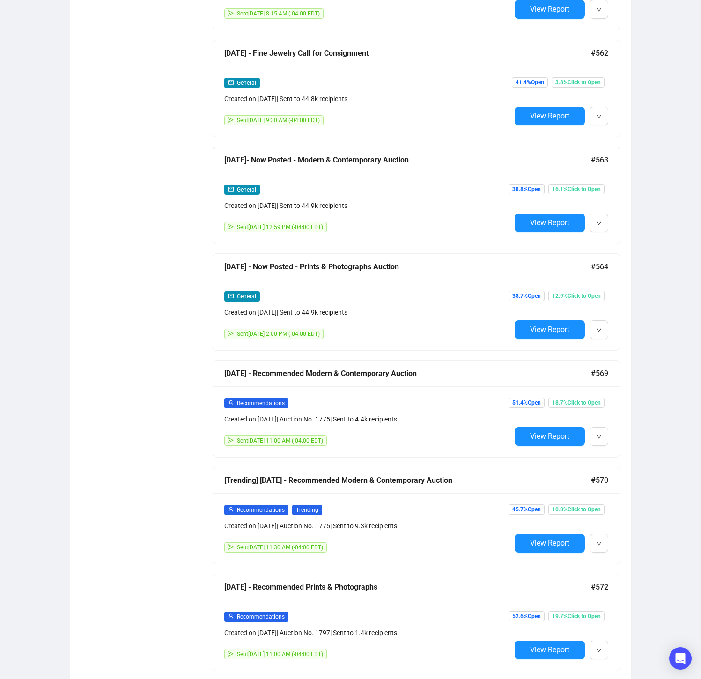
click at [416, 287] on div "General Created on [DATE] | Sent to 44.9k recipients Sent [DATE] 2:00 PM (-04:0…" at bounding box center [416, 315] width 407 height 71
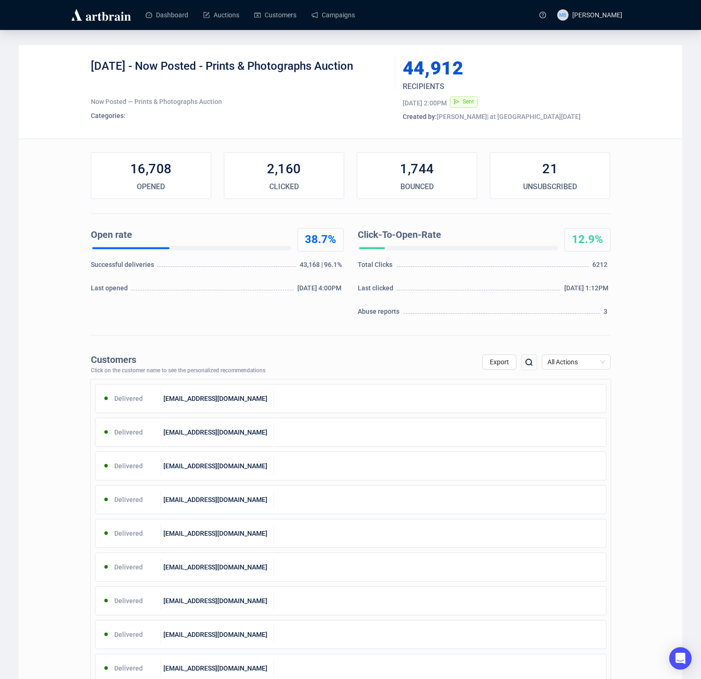
drag, startPoint x: 95, startPoint y: 67, endPoint x: 364, endPoint y: 70, distance: 269.4
click at [366, 70] on div "[DATE] - Now Posted - Prints & Photographs Auction" at bounding box center [239, 73] width 297 height 28
drag, startPoint x: 92, startPoint y: 67, endPoint x: 361, endPoint y: 67, distance: 269.4
click at [361, 67] on div "[DATE] - Now Posted - Prints & Photographs Auction" at bounding box center [239, 73] width 297 height 28
copy div "[DATE] - Now Posted - Prints & Photographs Auction"
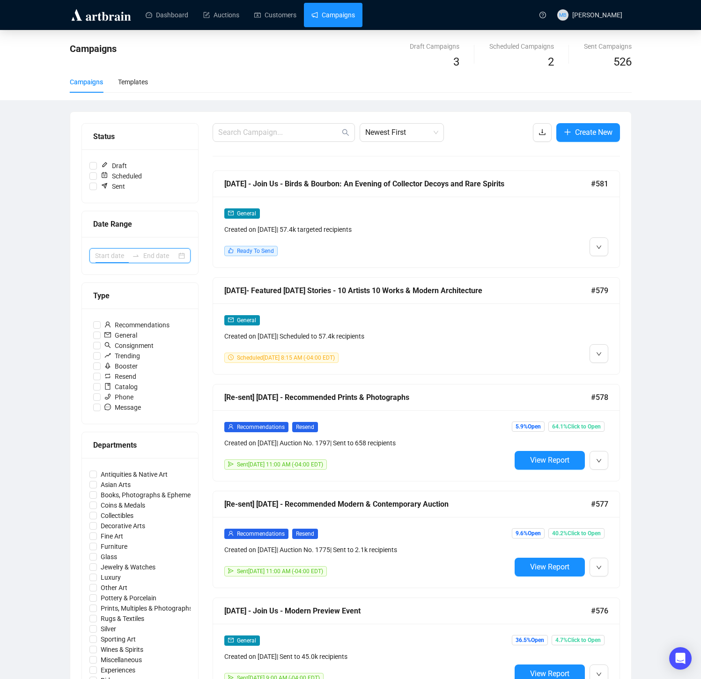
click at [125, 258] on input at bounding box center [111, 256] width 33 height 10
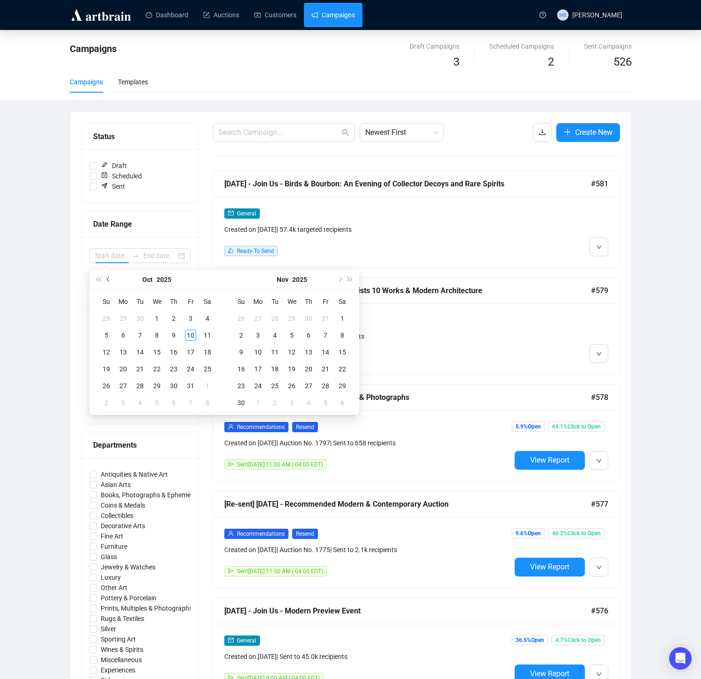
click at [108, 281] on span "Previous month (PageUp)" at bounding box center [109, 279] width 5 height 5
type input "[DATE]"
click at [172, 368] on div "25" at bounding box center [173, 369] width 11 height 11
type input "[DATE]"
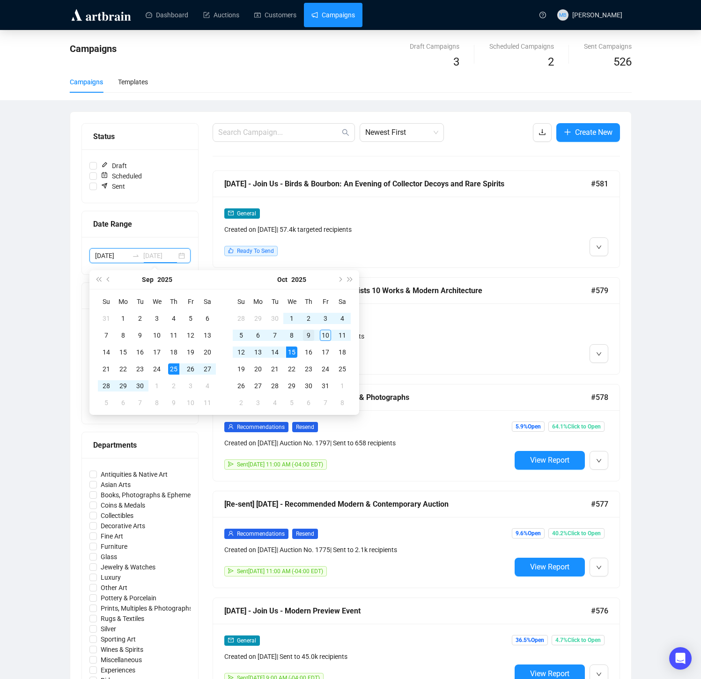
type input "[DATE]"
click at [304, 334] on div "9" at bounding box center [308, 335] width 11 height 11
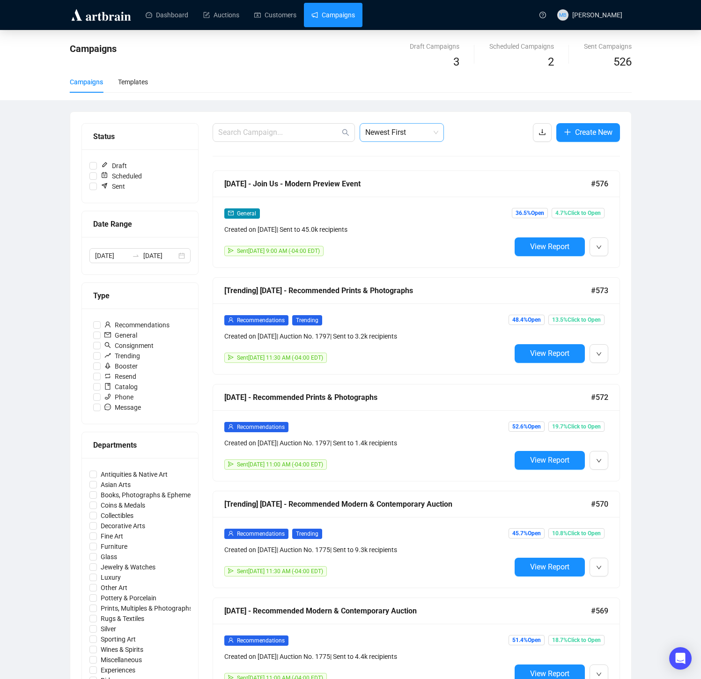
click at [412, 127] on span "Newest First" at bounding box center [401, 133] width 73 height 18
click at [397, 167] on div "Oldest First" at bounding box center [401, 168] width 69 height 10
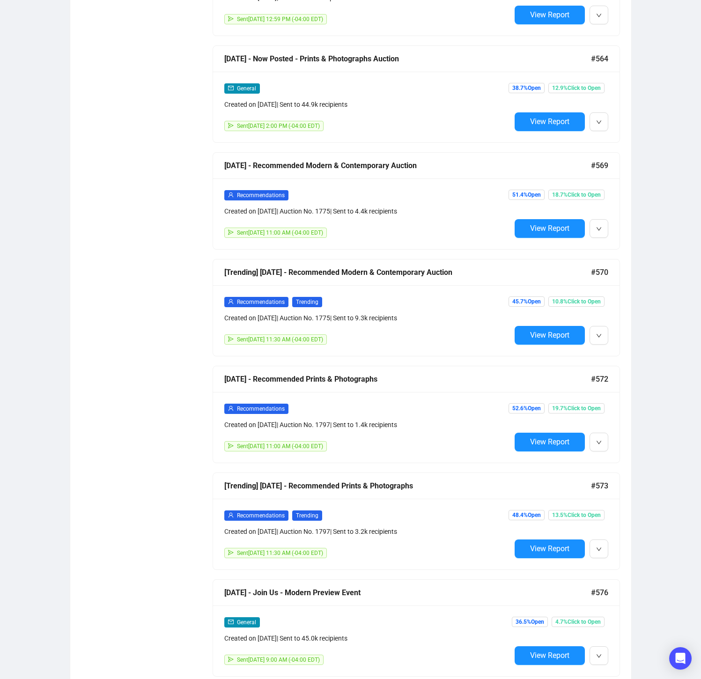
scroll to position [1314, 0]
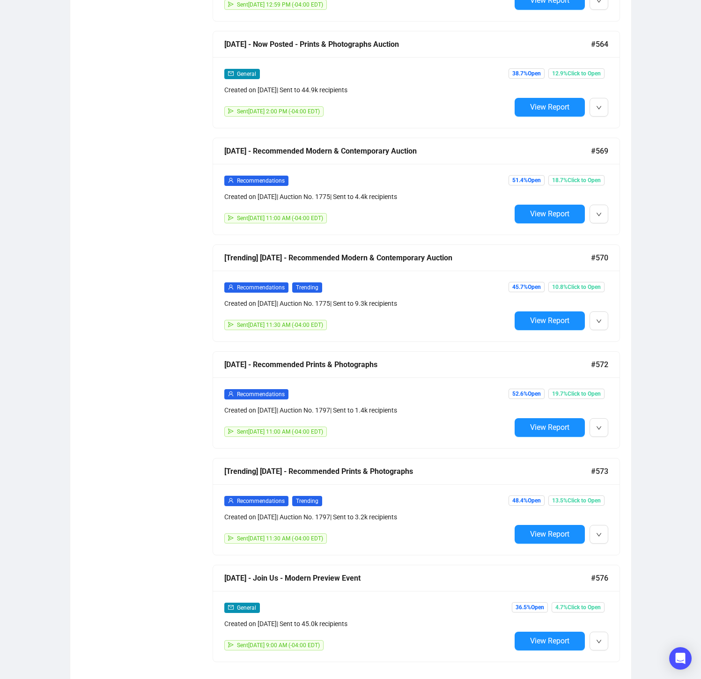
click at [452, 595] on div "General Created on [DATE] | Sent to 45.0k recipients Sent [DATE] 9:00 AM (-04:0…" at bounding box center [416, 626] width 407 height 71
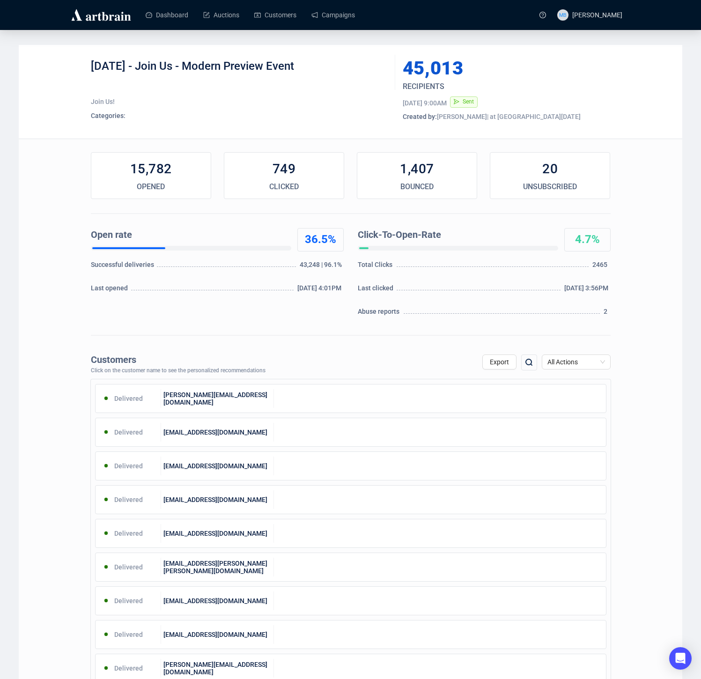
drag, startPoint x: 144, startPoint y: 66, endPoint x: 319, endPoint y: 64, distance: 174.3
click at [319, 64] on div "[DATE] - Join Us - Modern Preview Event" at bounding box center [239, 73] width 297 height 28
drag, startPoint x: 312, startPoint y: 64, endPoint x: 306, endPoint y: 65, distance: 6.7
click at [311, 64] on div "[DATE] - Join Us - Modern Preview Event" at bounding box center [239, 73] width 297 height 28
drag, startPoint x: 304, startPoint y: 65, endPoint x: 141, endPoint y: 64, distance: 163.0
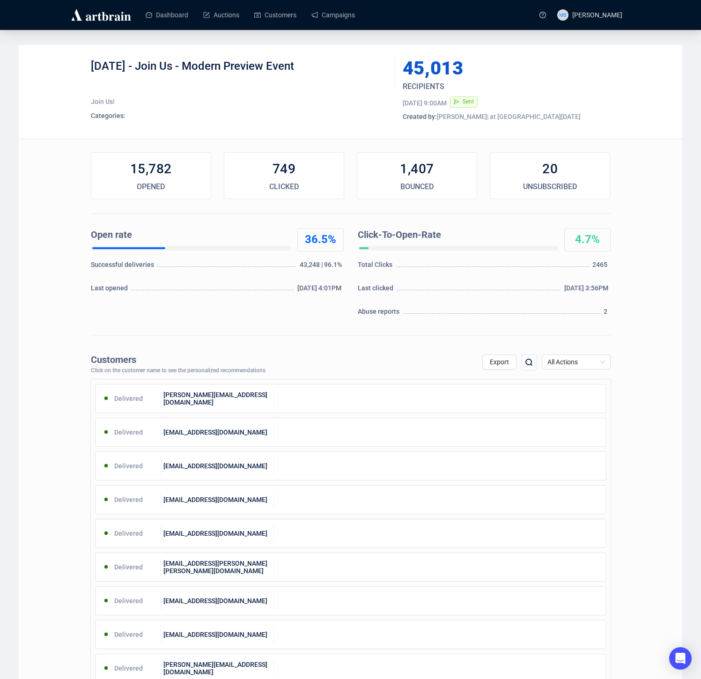
click at [141, 65] on div "[DATE] - Join Us - Modern Preview Event" at bounding box center [239, 73] width 297 height 28
copy div "Join Us - Modern Preview Event"
click at [632, 190] on div "[DATE] - Join Us - Modern Preview Event Join Us! Categories: 45,013 RECIPIENTS …" at bounding box center [351, 579] width 664 height 1069
click at [344, 13] on link "Campaigns" at bounding box center [334, 15] width 44 height 24
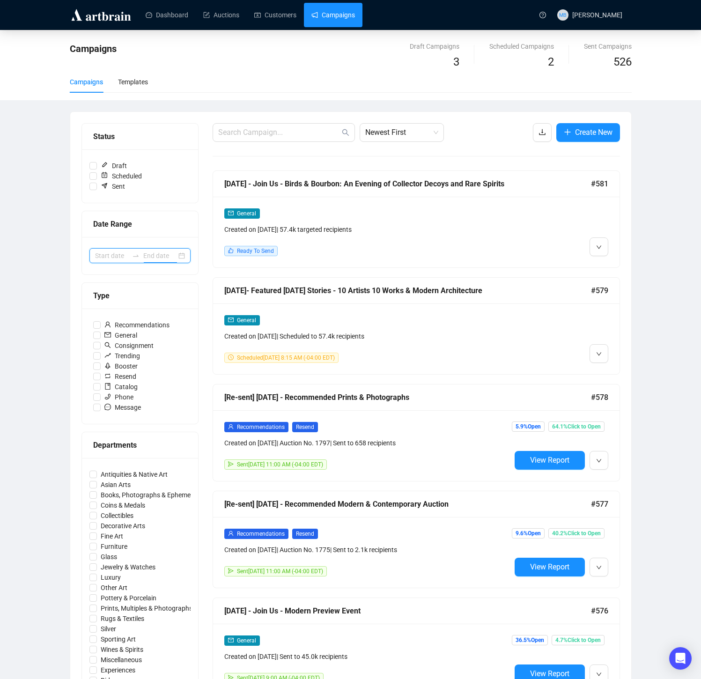
click at [149, 251] on input at bounding box center [159, 256] width 33 height 10
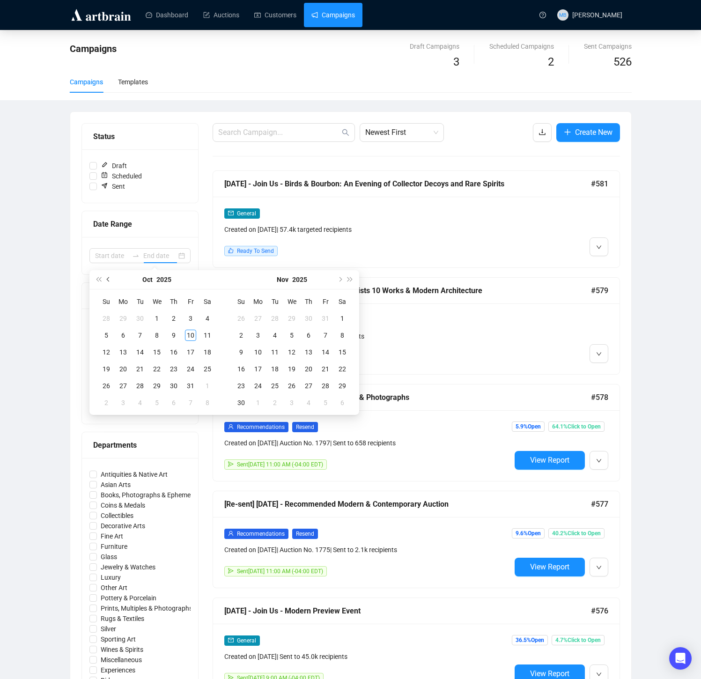
click at [111, 280] on button "Previous month (PageUp)" at bounding box center [109, 279] width 10 height 19
type input "[DATE]"
click at [123, 386] on div "29" at bounding box center [123, 385] width 11 height 11
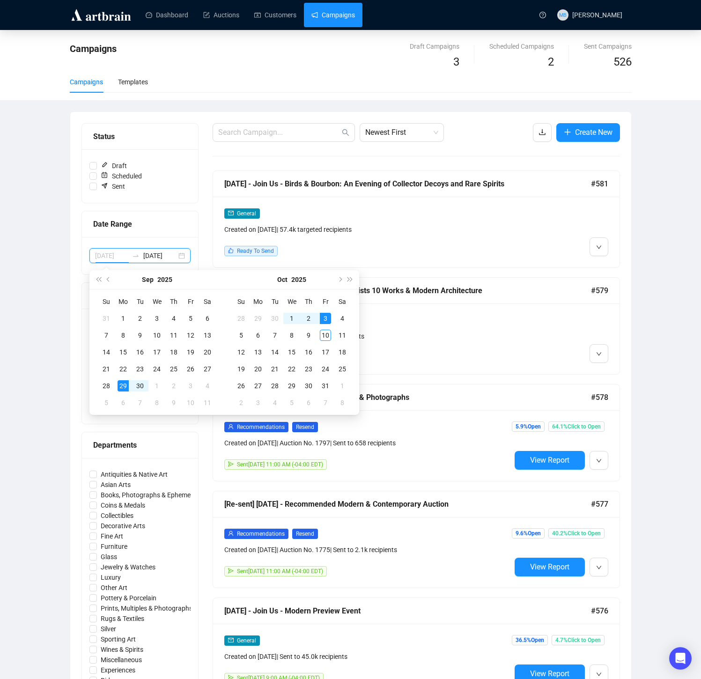
type input "[DATE]"
click at [320, 333] on div "10" at bounding box center [325, 335] width 11 height 11
type input "[DATE]"
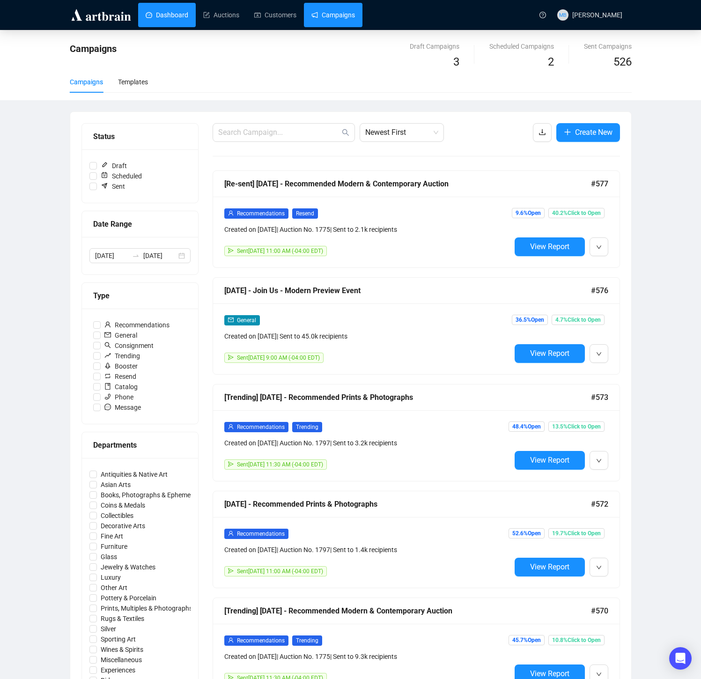
click at [162, 16] on link "Dashboard" at bounding box center [167, 15] width 43 height 24
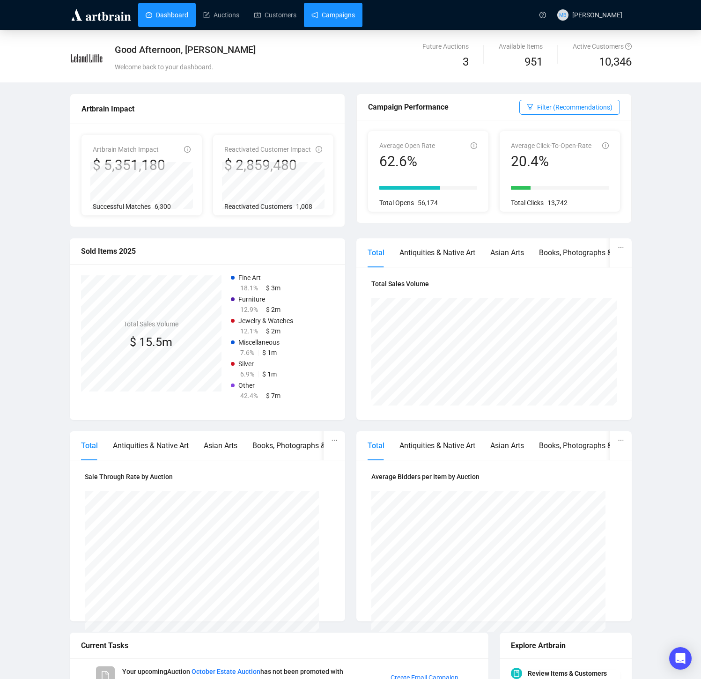
drag, startPoint x: 336, startPoint y: 17, endPoint x: 329, endPoint y: 20, distance: 7.6
click at [336, 17] on link "Campaigns" at bounding box center [334, 15] width 44 height 24
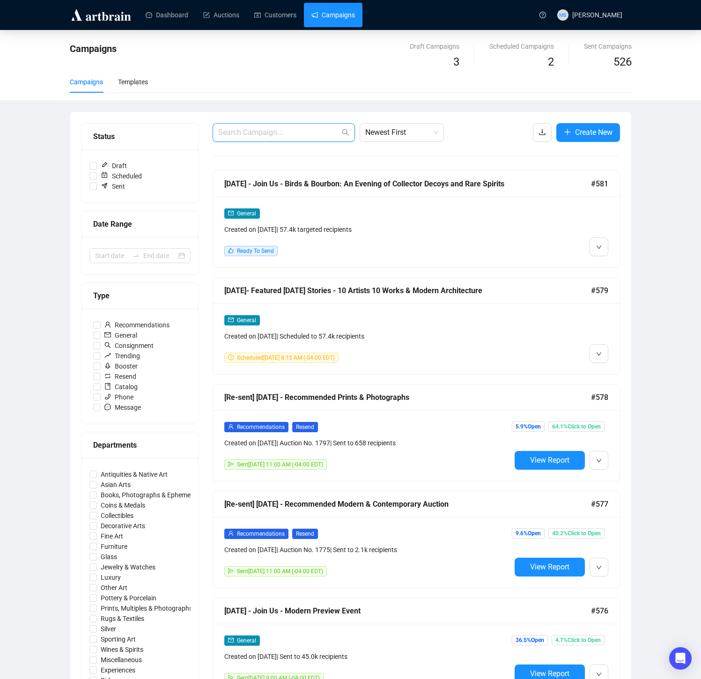
click at [264, 133] on input "text" at bounding box center [279, 132] width 122 height 11
type input "[PERSON_NAME]"
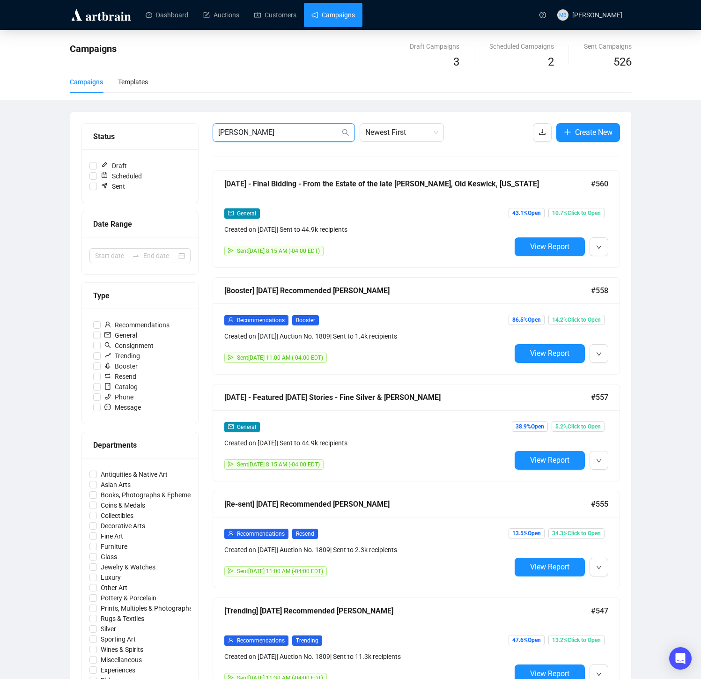
scroll to position [4, 0]
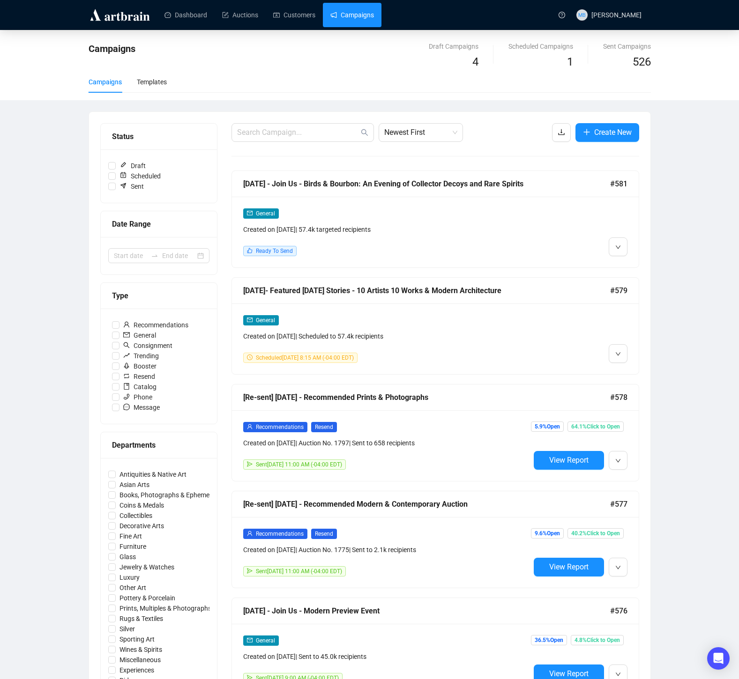
click at [512, 342] on div "General Created on Oct 8, 2025 | Scheduled to 57.4k recipients Scheduled Octobe…" at bounding box center [386, 339] width 287 height 48
